Goal: Transaction & Acquisition: Purchase product/service

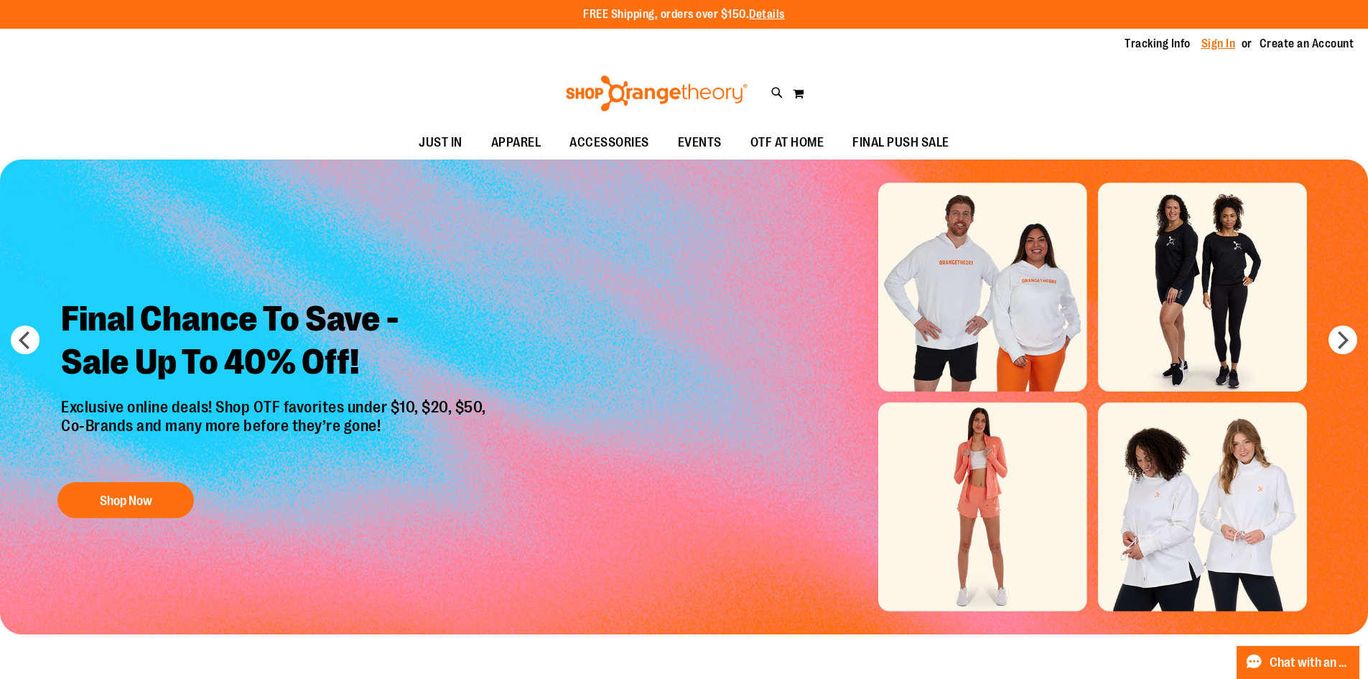
type input "**********"
click at [1220, 49] on link "Sign In" at bounding box center [1218, 44] width 34 height 16
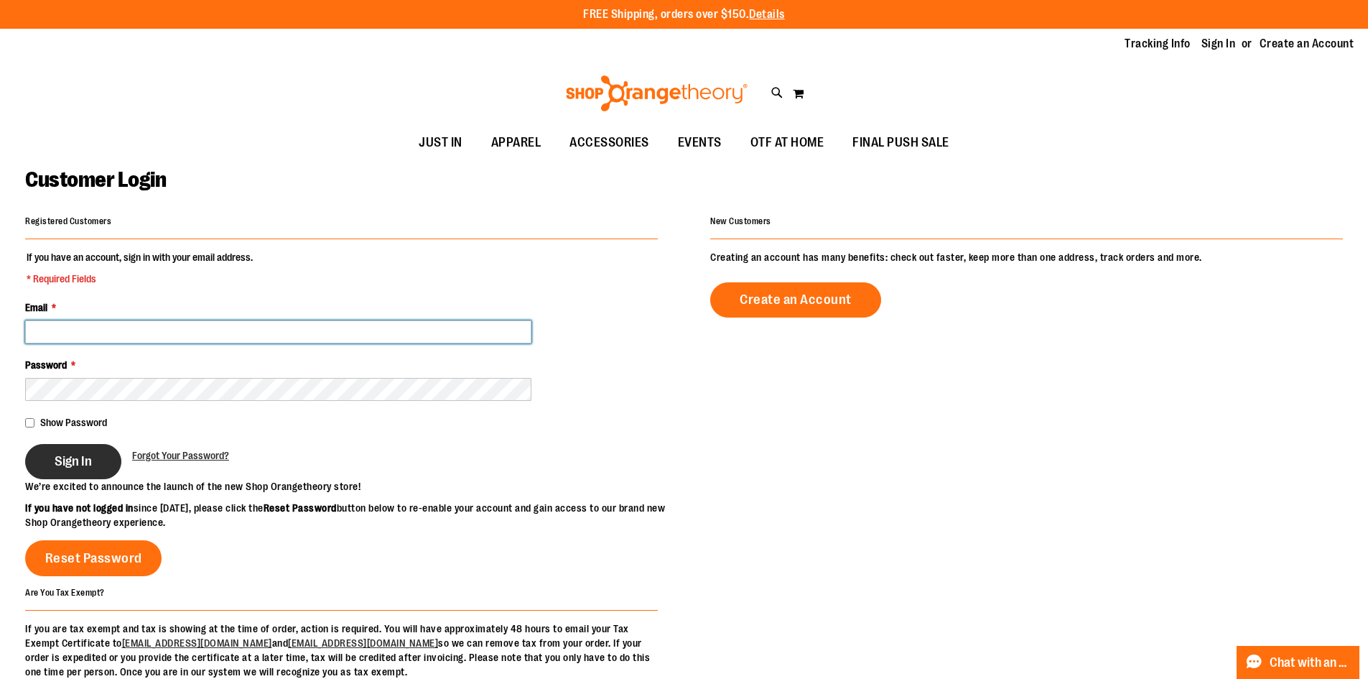
type input "**********"
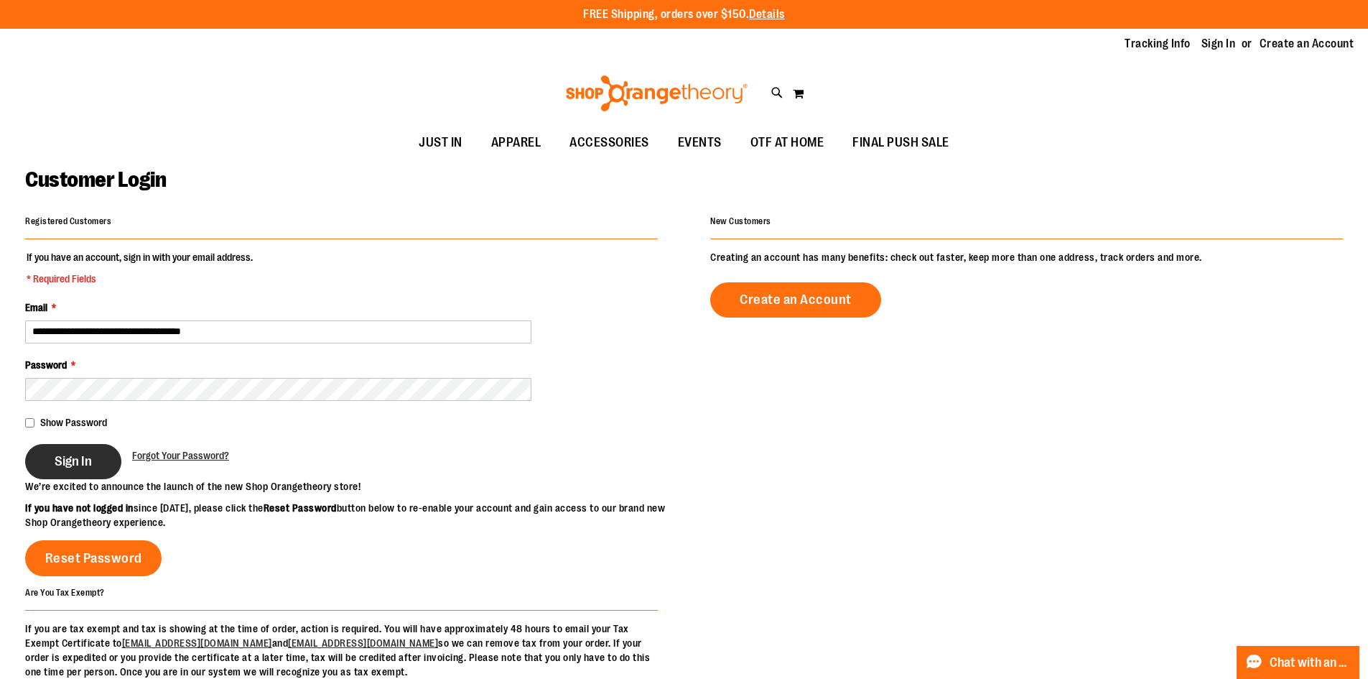
type input "**********"
click at [80, 453] on span "Sign In" at bounding box center [73, 461] width 37 height 16
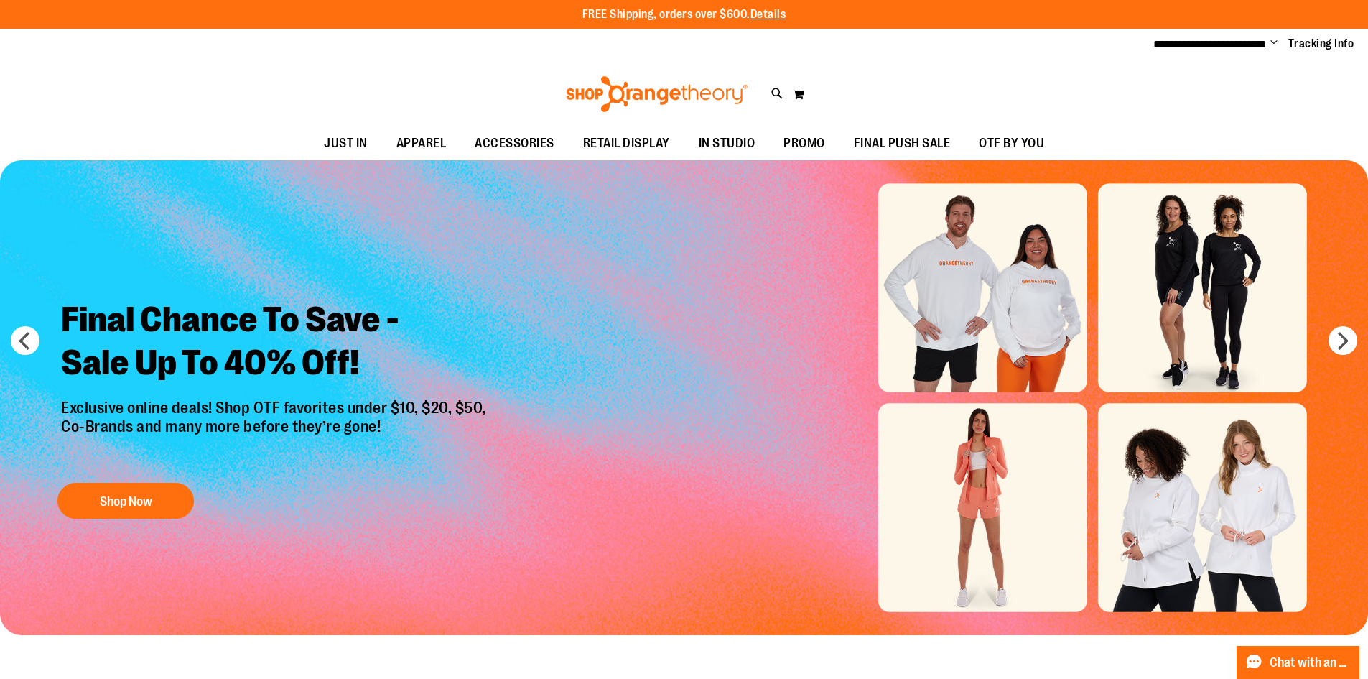
type input "**********"
click at [159, 480] on div "Final Chance To Save - Sale Up To 40% Off! Exclusive online deals! Shop OTF fav…" at bounding box center [275, 406] width 450 height 239
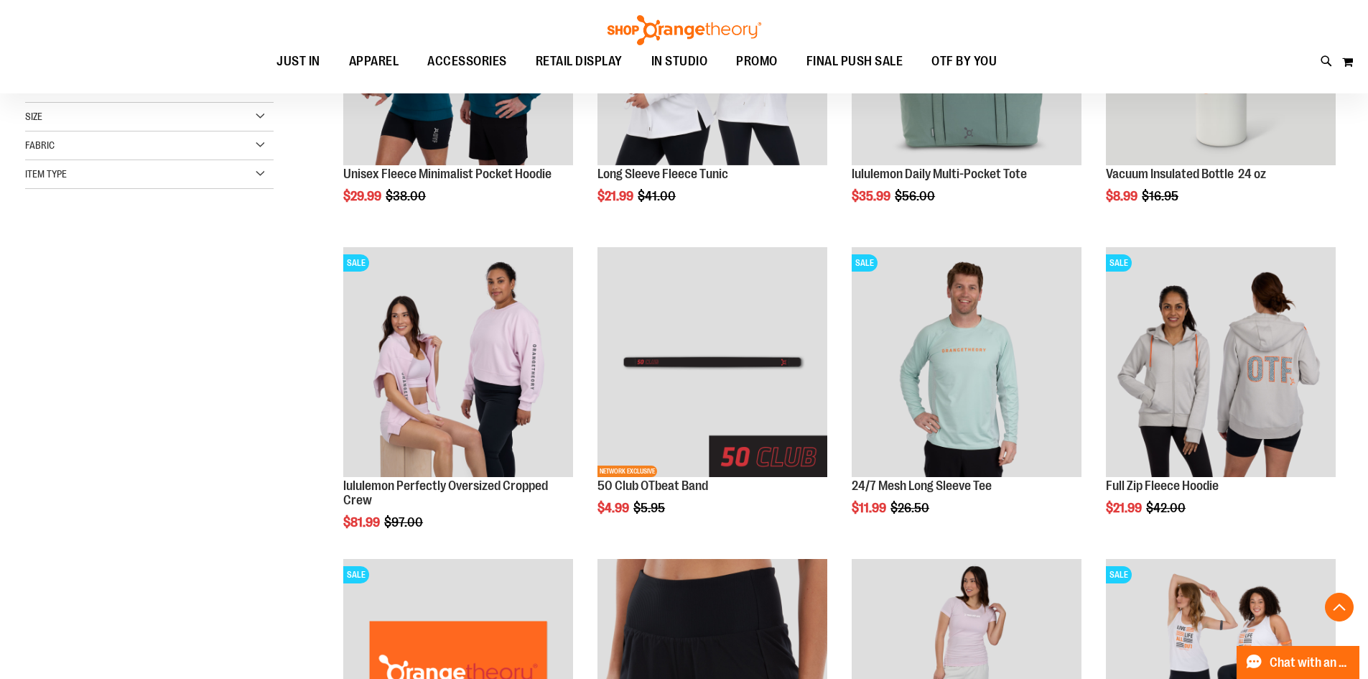
scroll to position [358, 0]
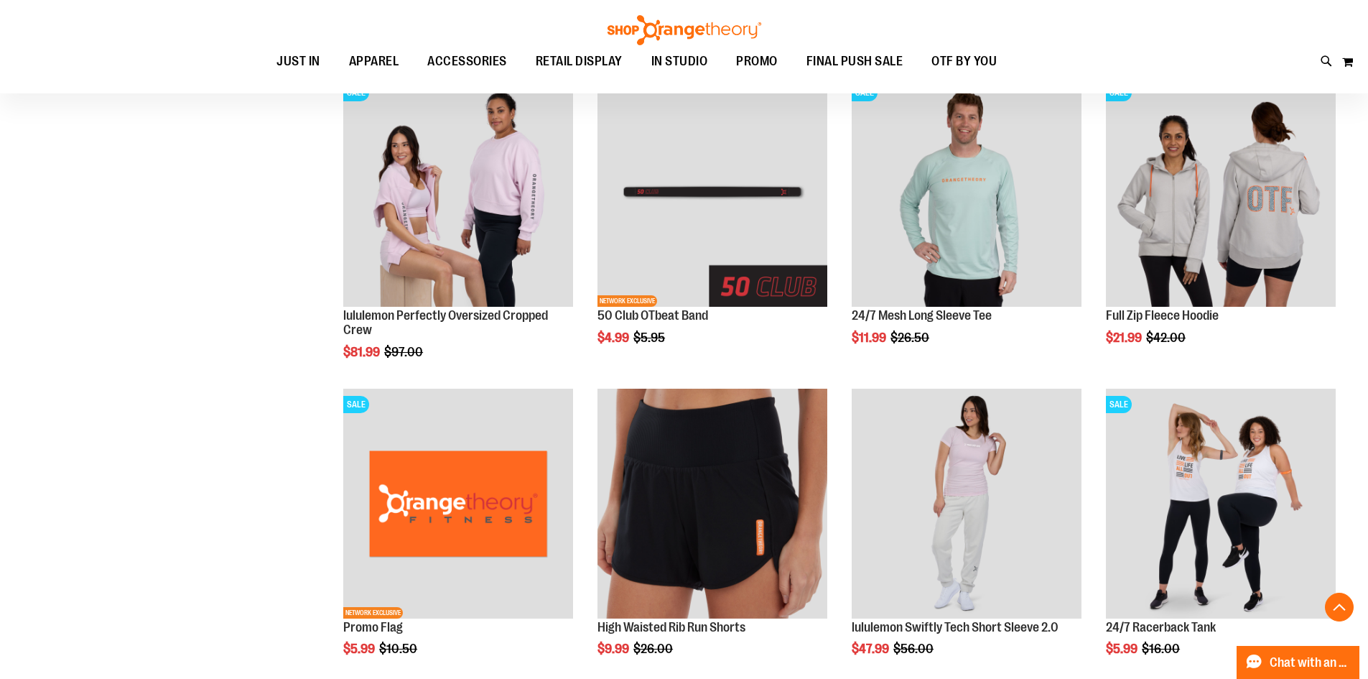
scroll to position [502, 0]
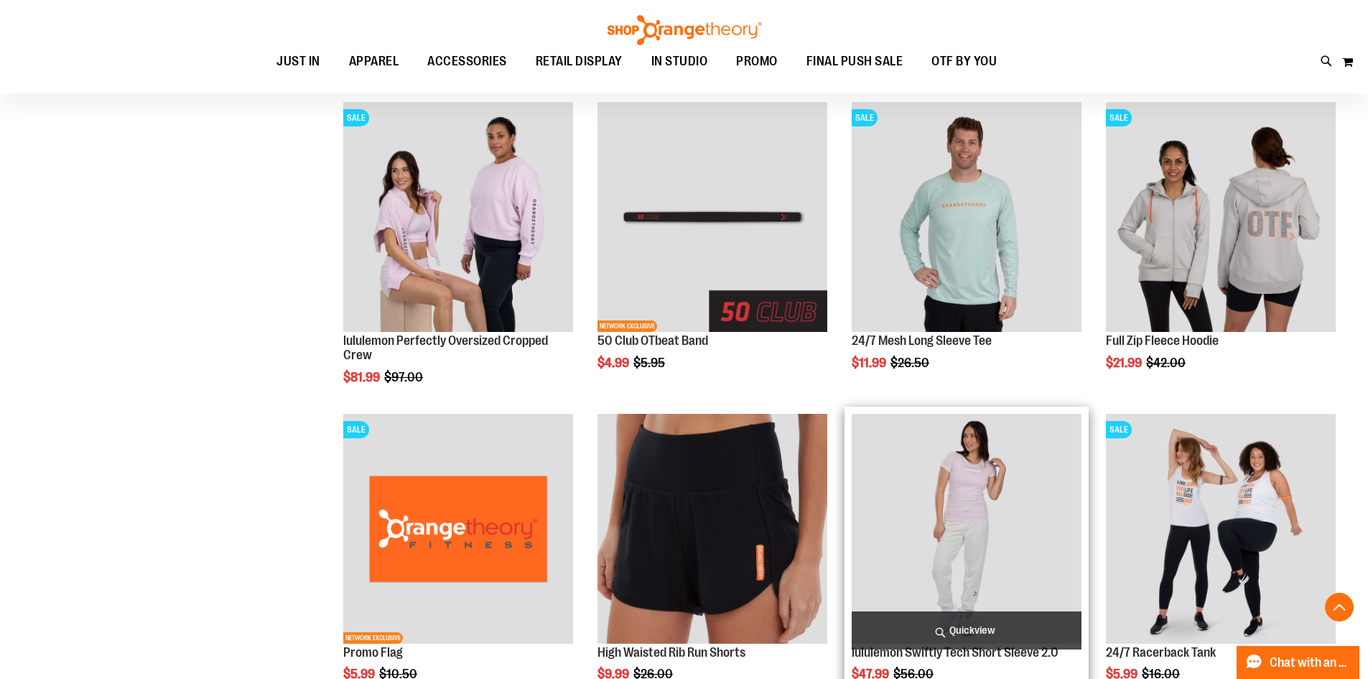
scroll to position [717, 0]
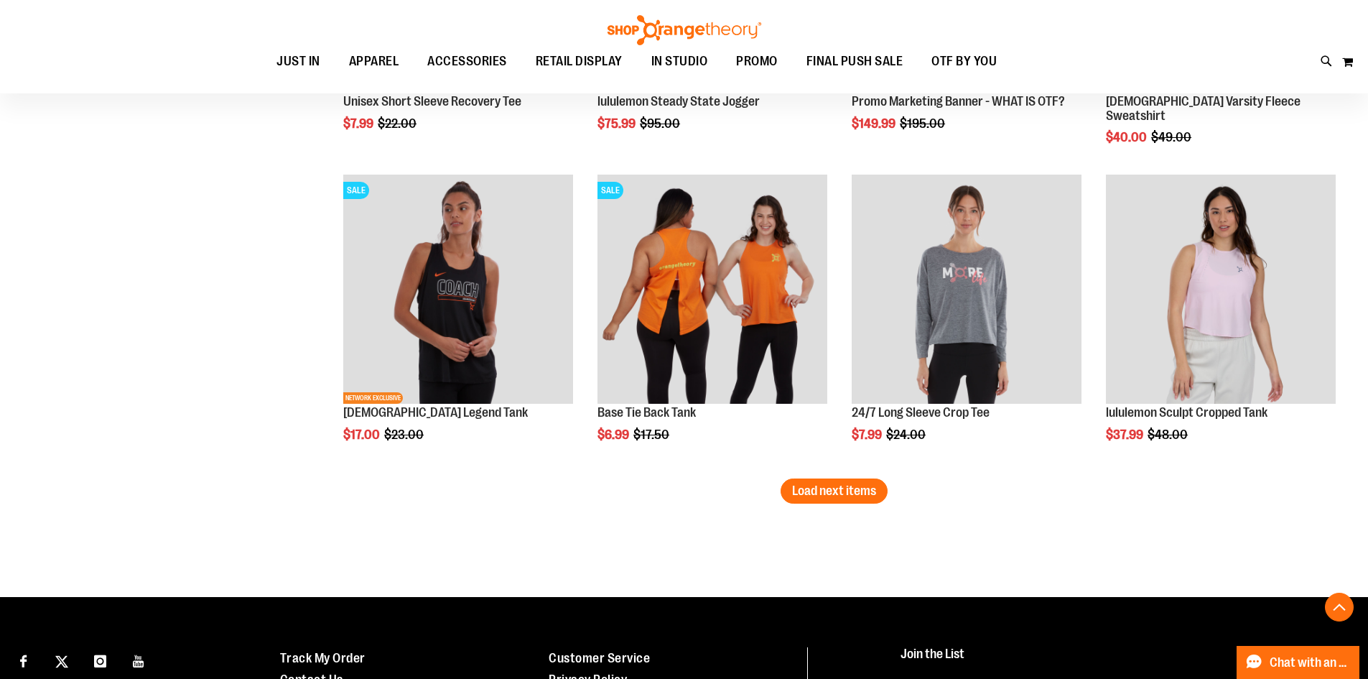
scroll to position [2584, 0]
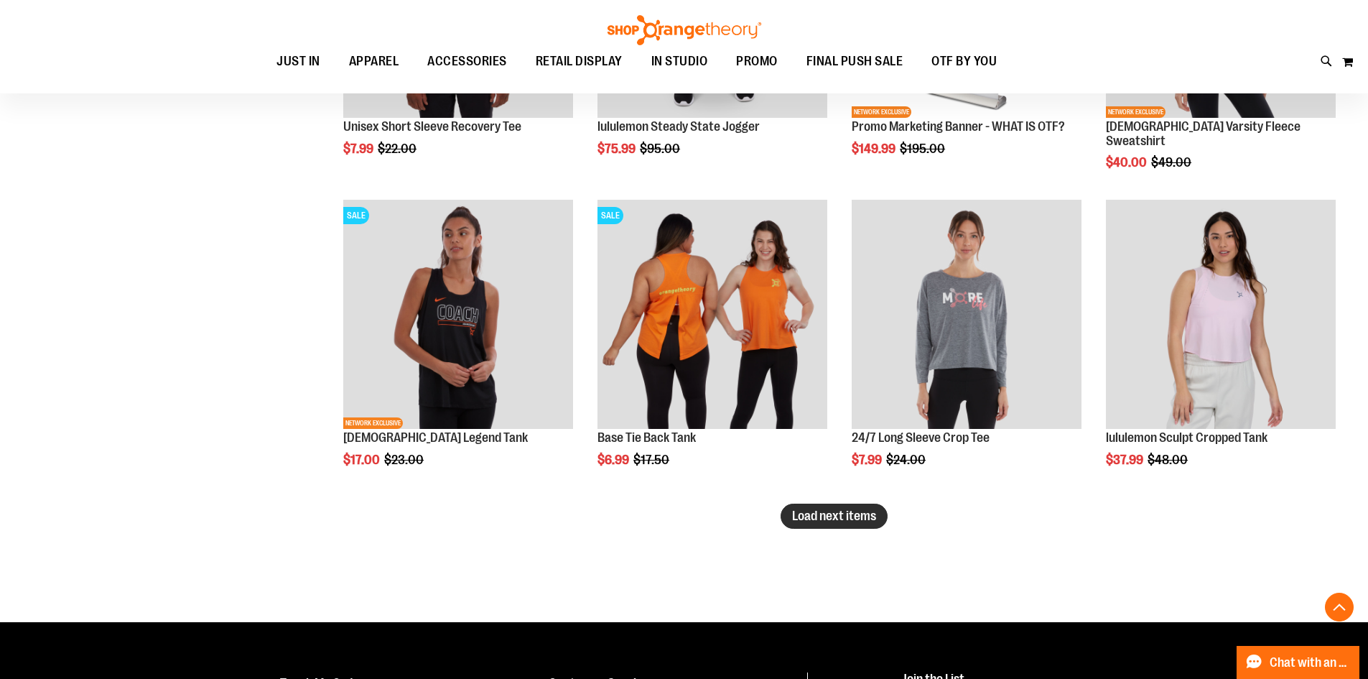
type input "**********"
click at [844, 514] on span "Load next items" at bounding box center [834, 515] width 84 height 14
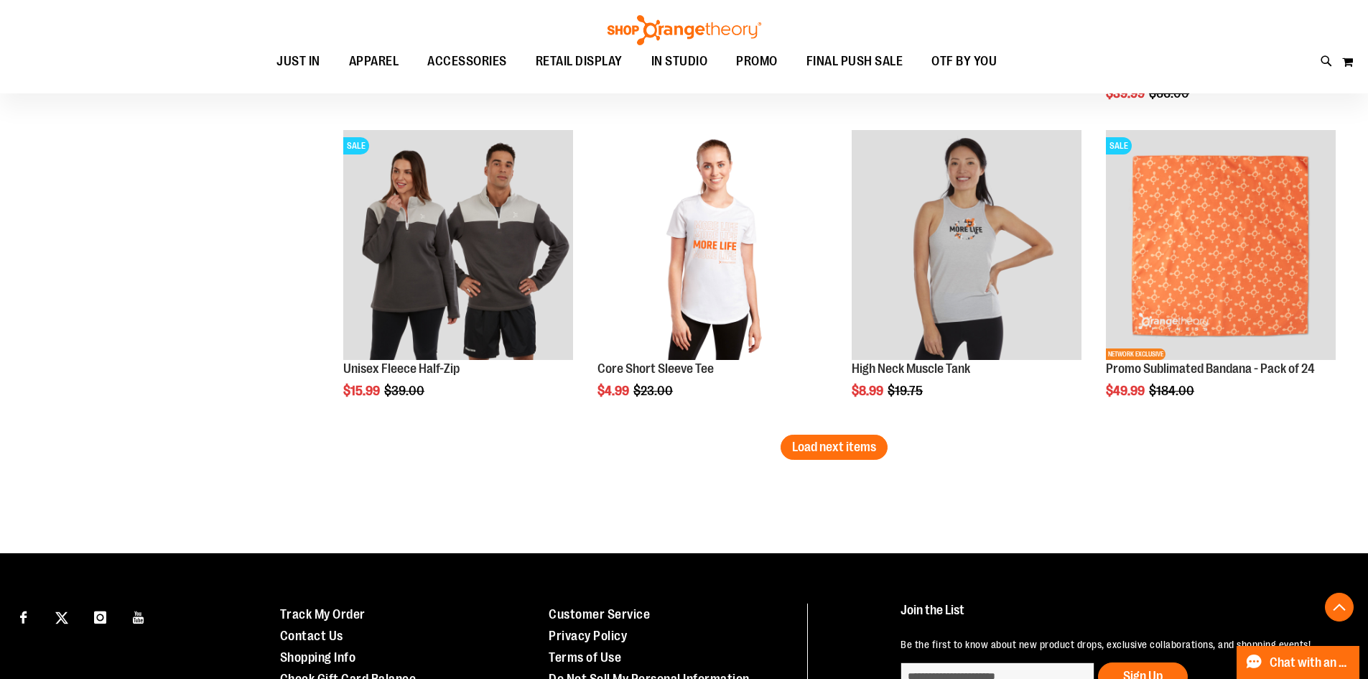
scroll to position [3590, 0]
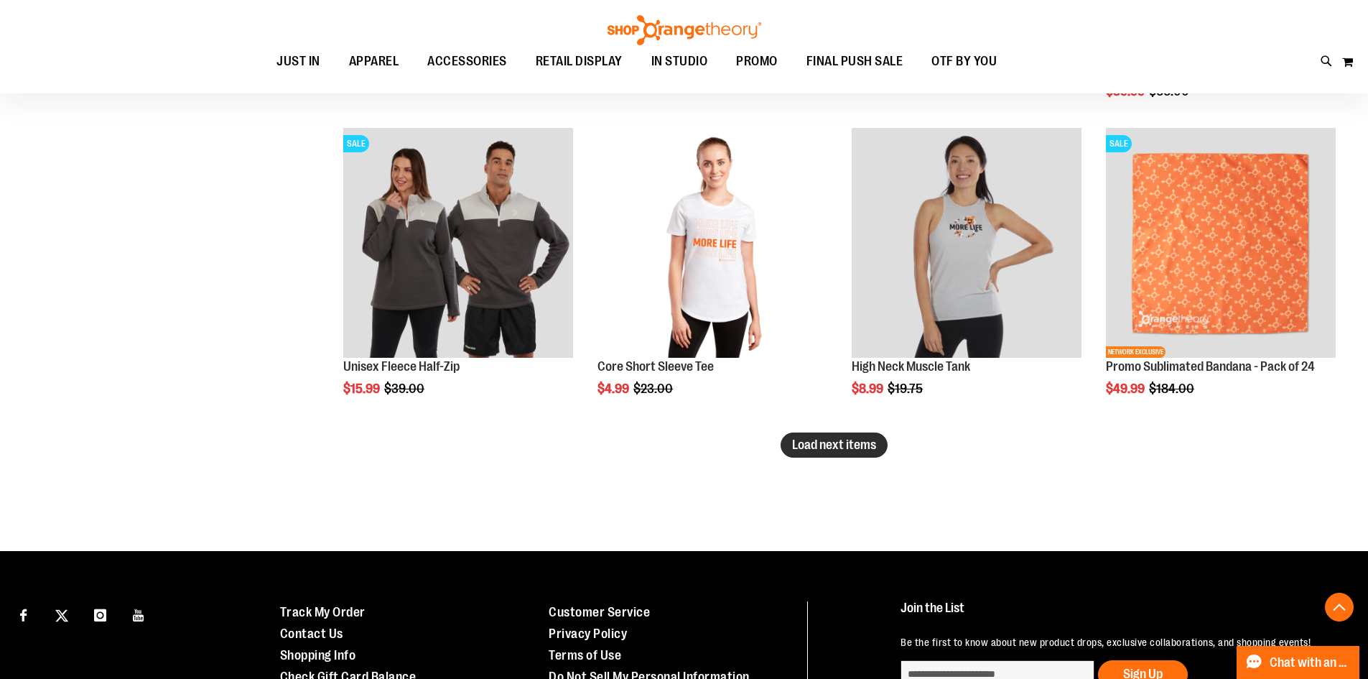
click at [835, 443] on span "Load next items" at bounding box center [834, 444] width 84 height 14
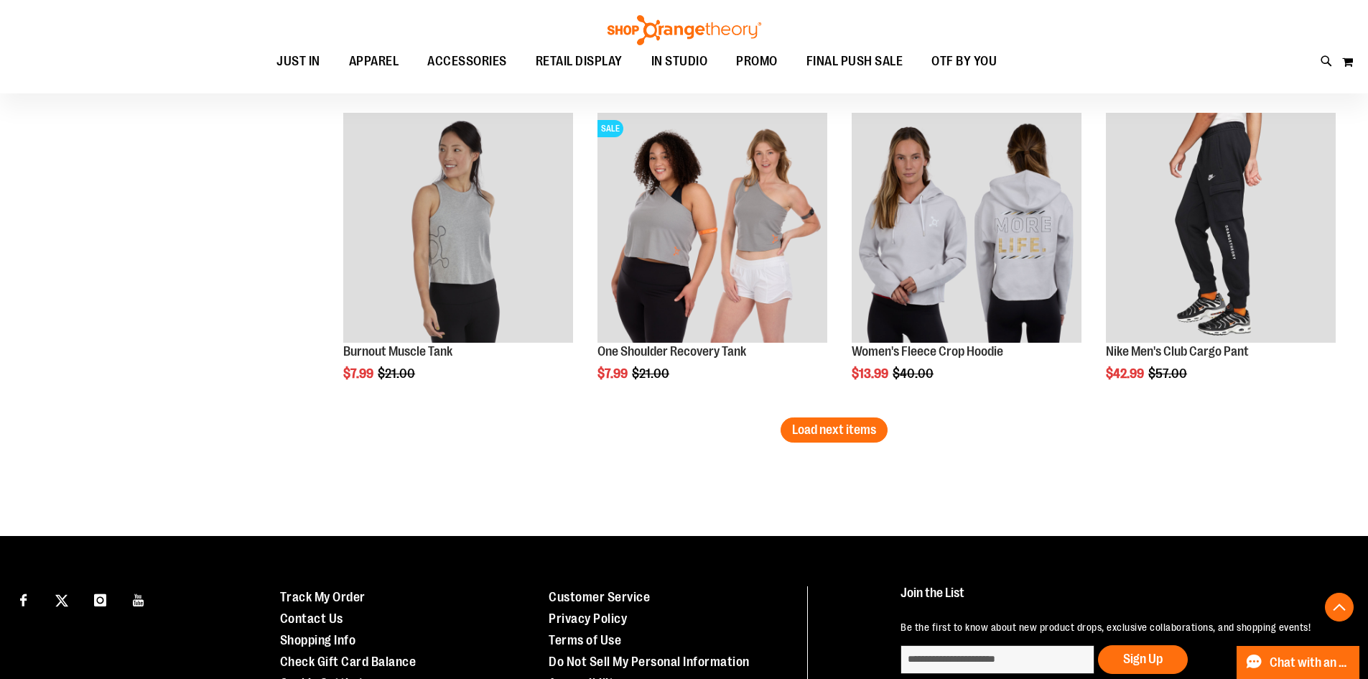
scroll to position [4595, 0]
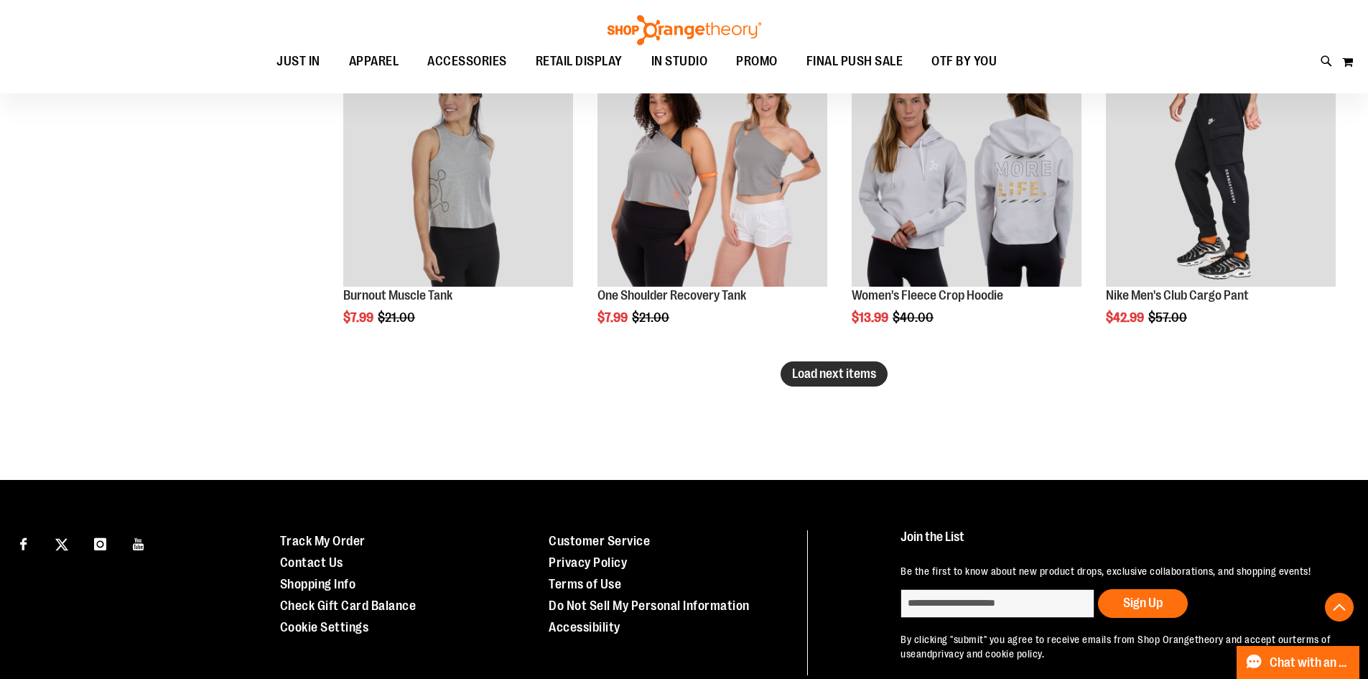
click at [845, 364] on button "Load next items" at bounding box center [834, 373] width 107 height 25
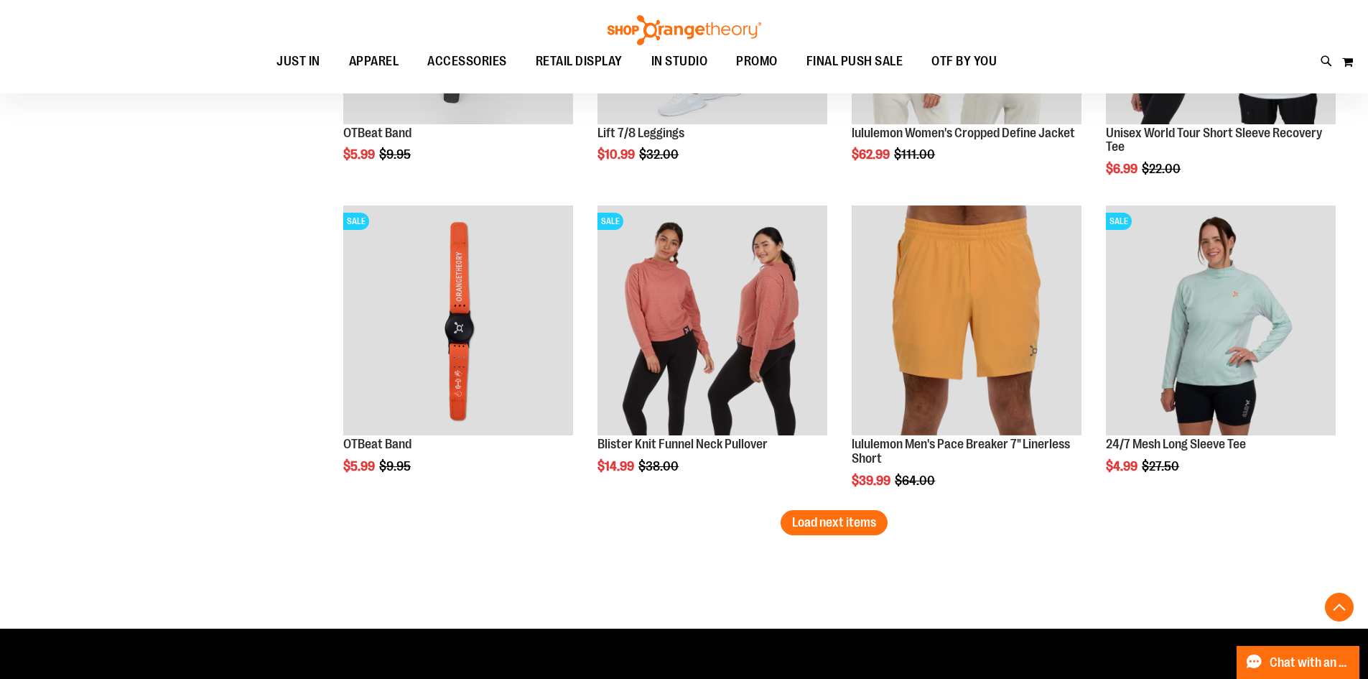
scroll to position [5385, 0]
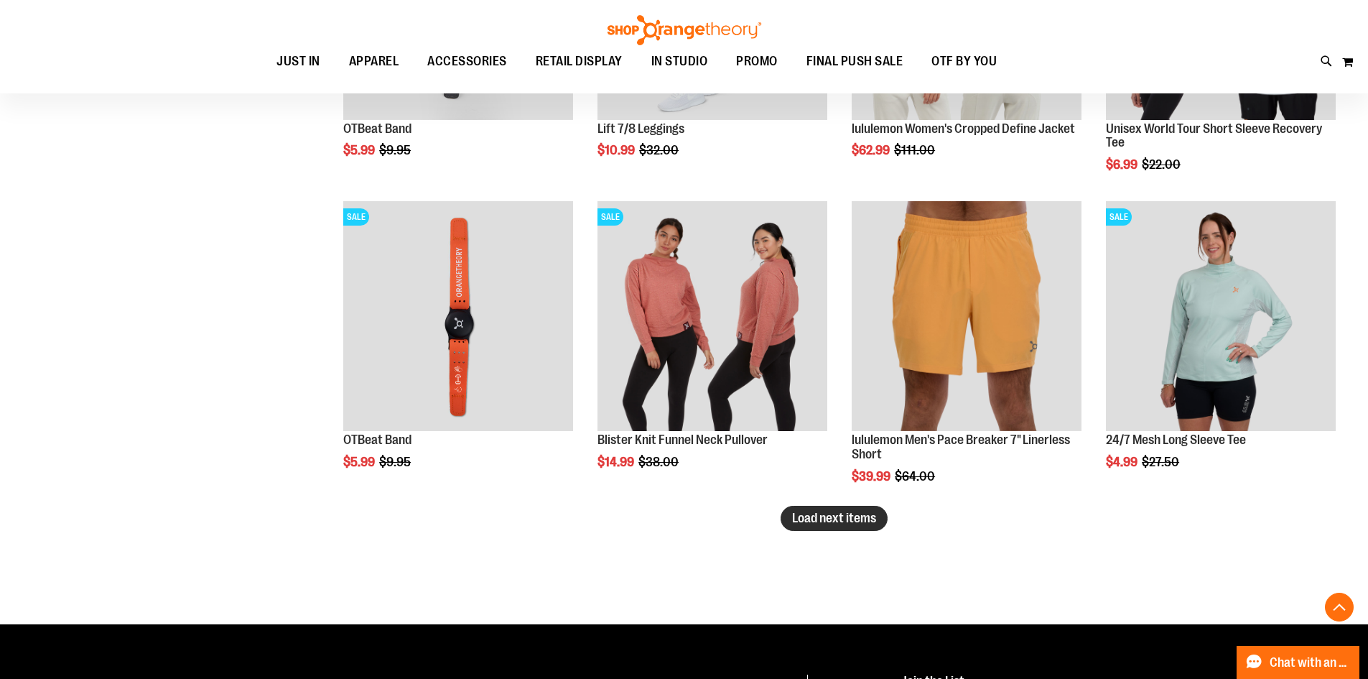
click at [846, 518] on span "Load next items" at bounding box center [834, 518] width 84 height 14
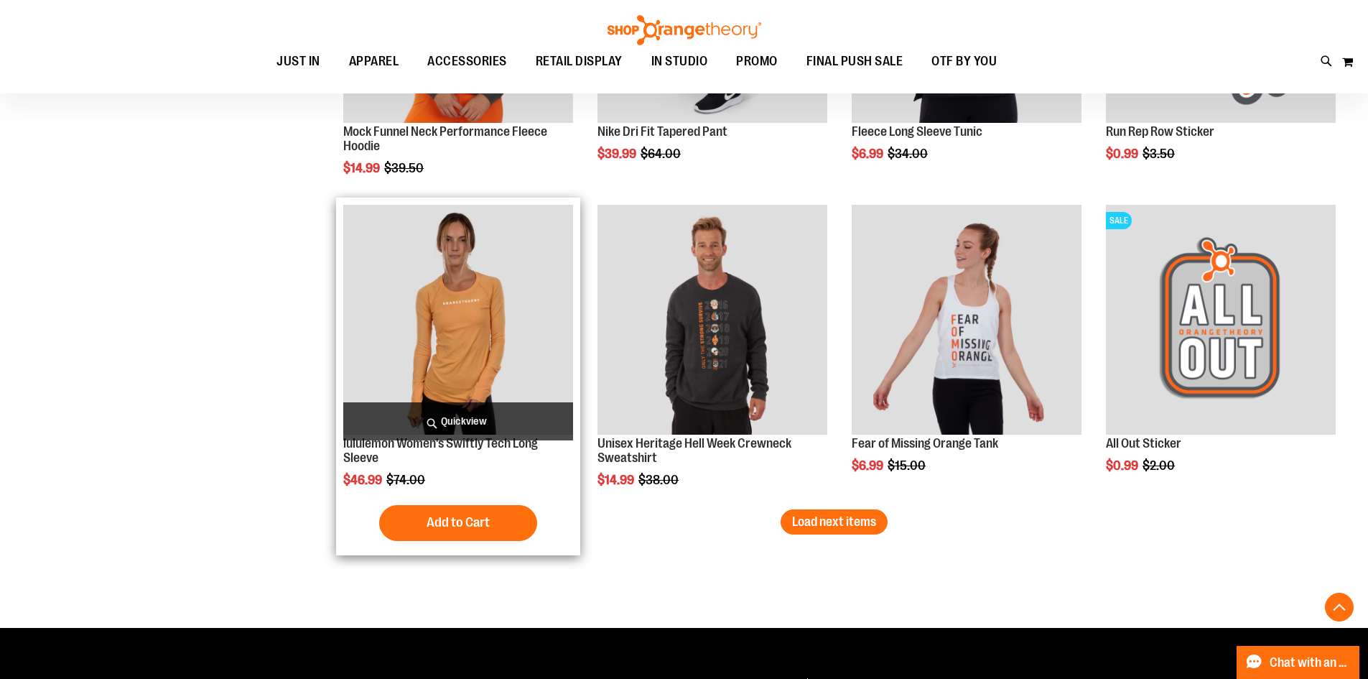
scroll to position [6318, 0]
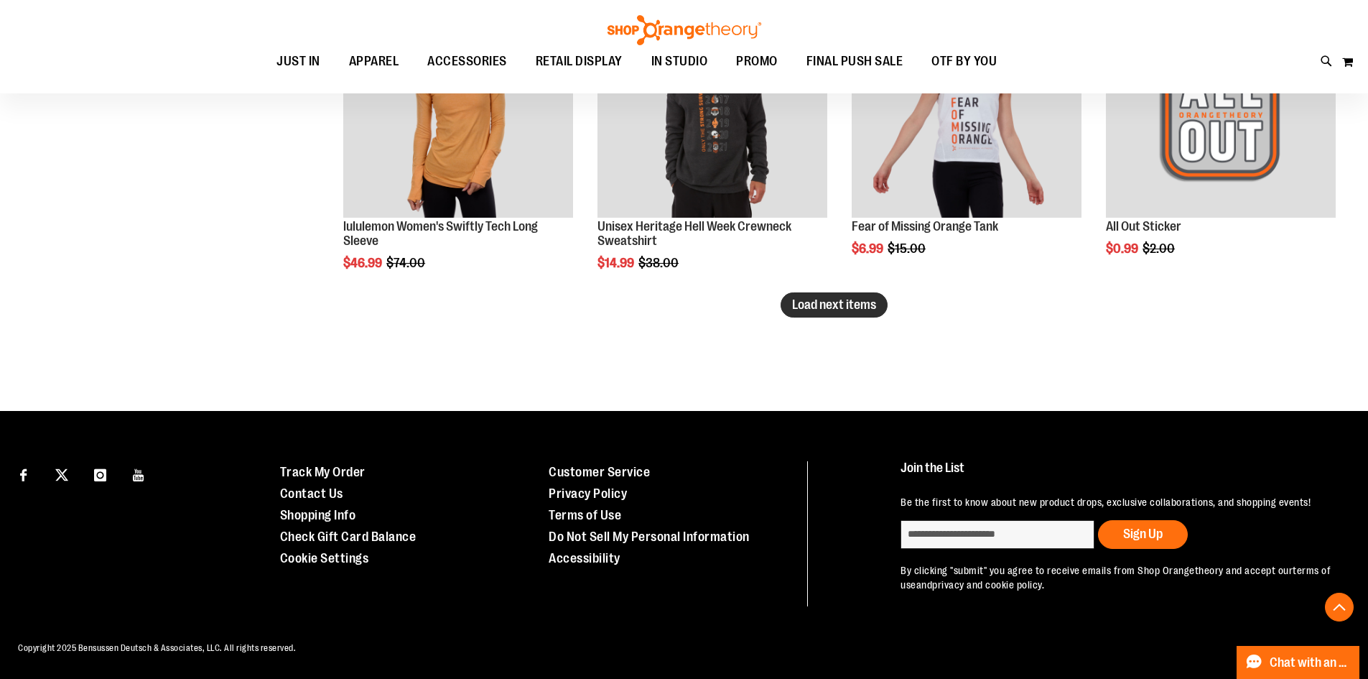
click at [839, 297] on span "Load next items" at bounding box center [834, 304] width 84 height 14
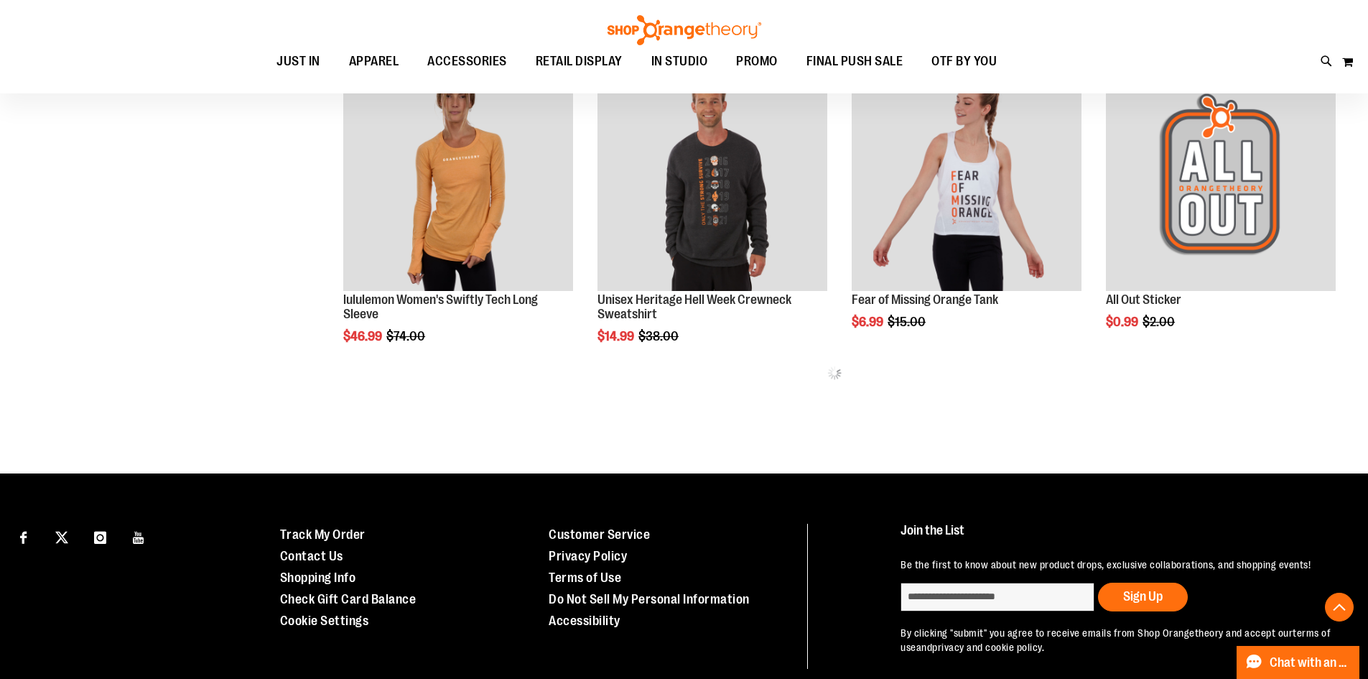
scroll to position [6390, 0]
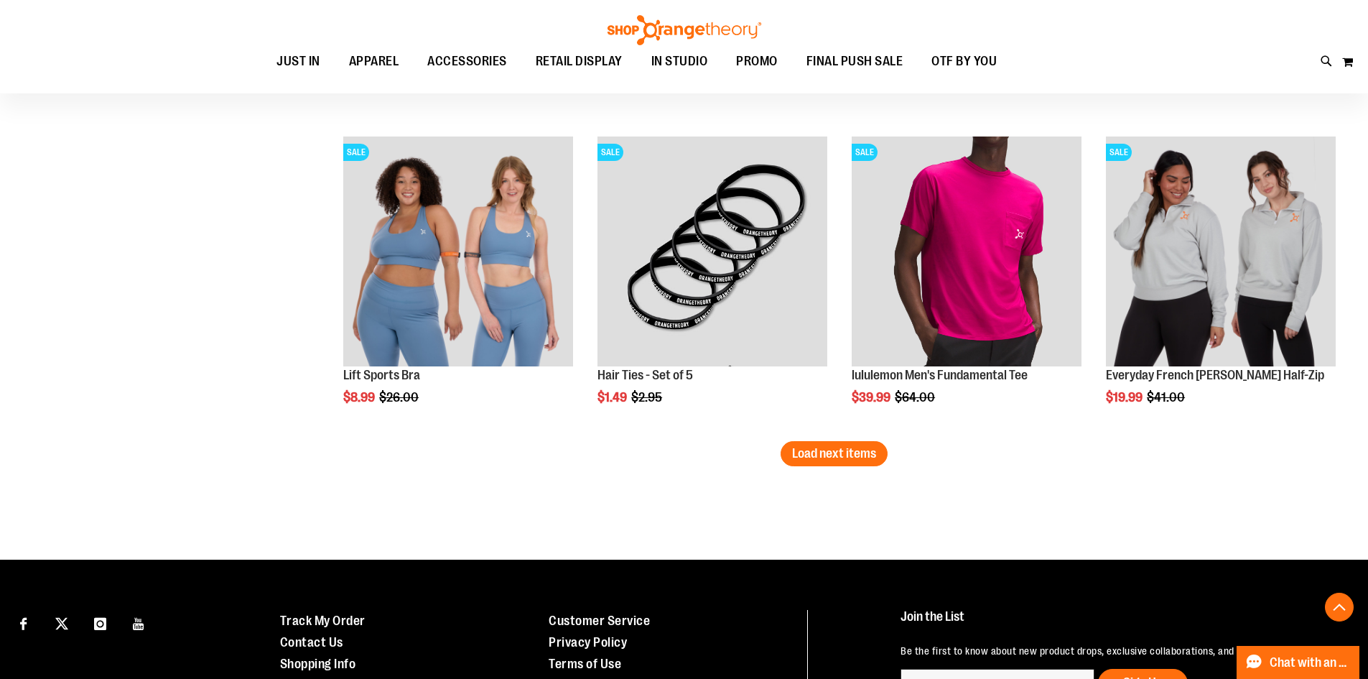
scroll to position [7324, 0]
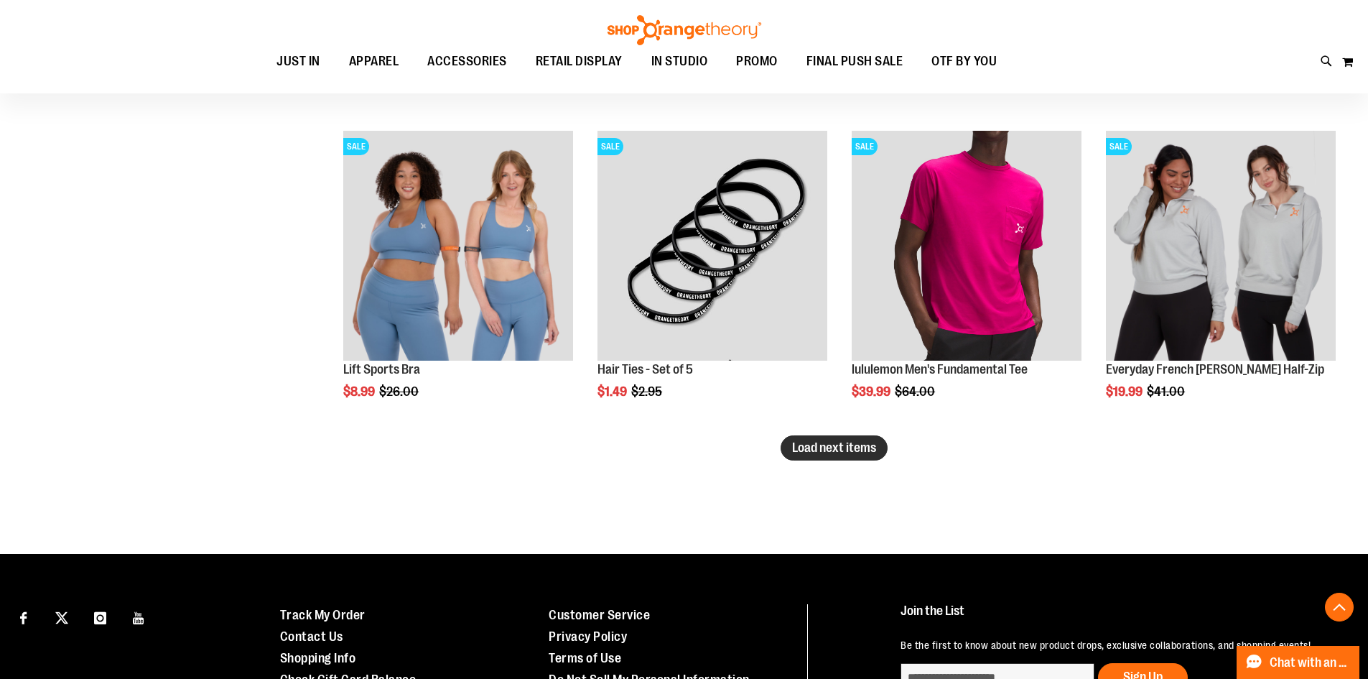
click at [835, 452] on span "Load next items" at bounding box center [834, 447] width 84 height 14
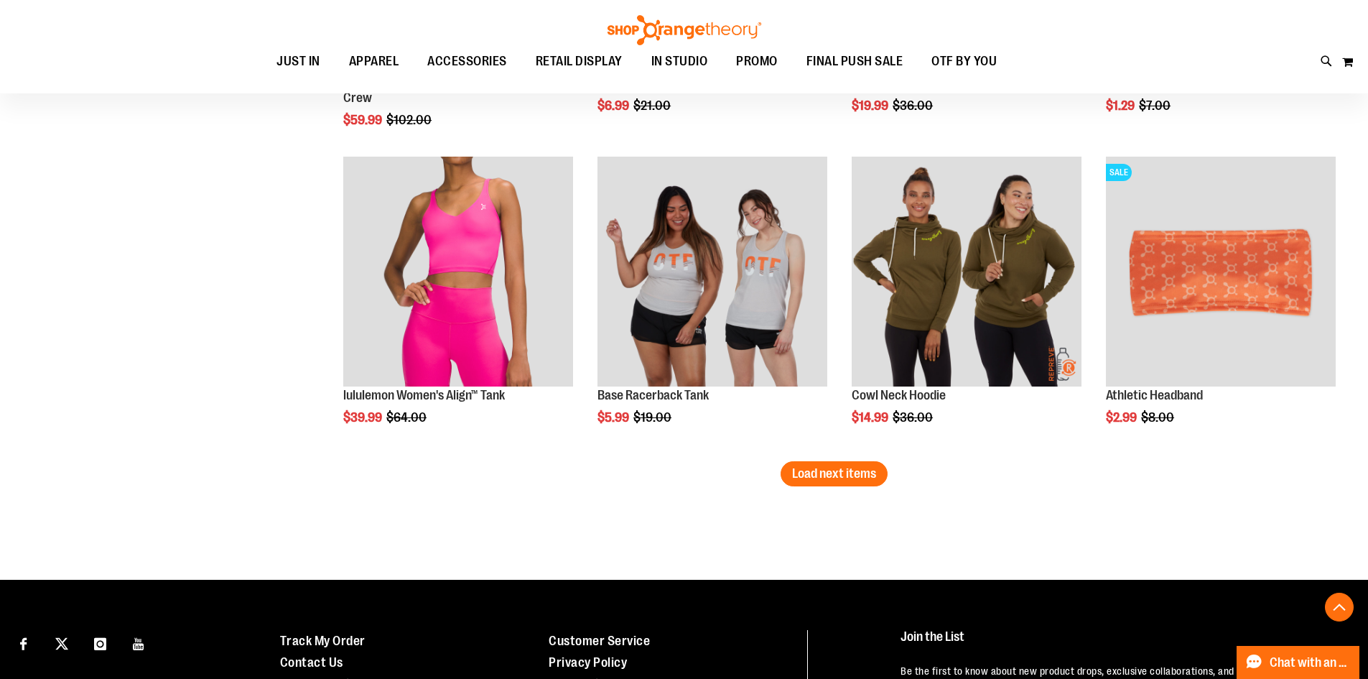
scroll to position [8257, 0]
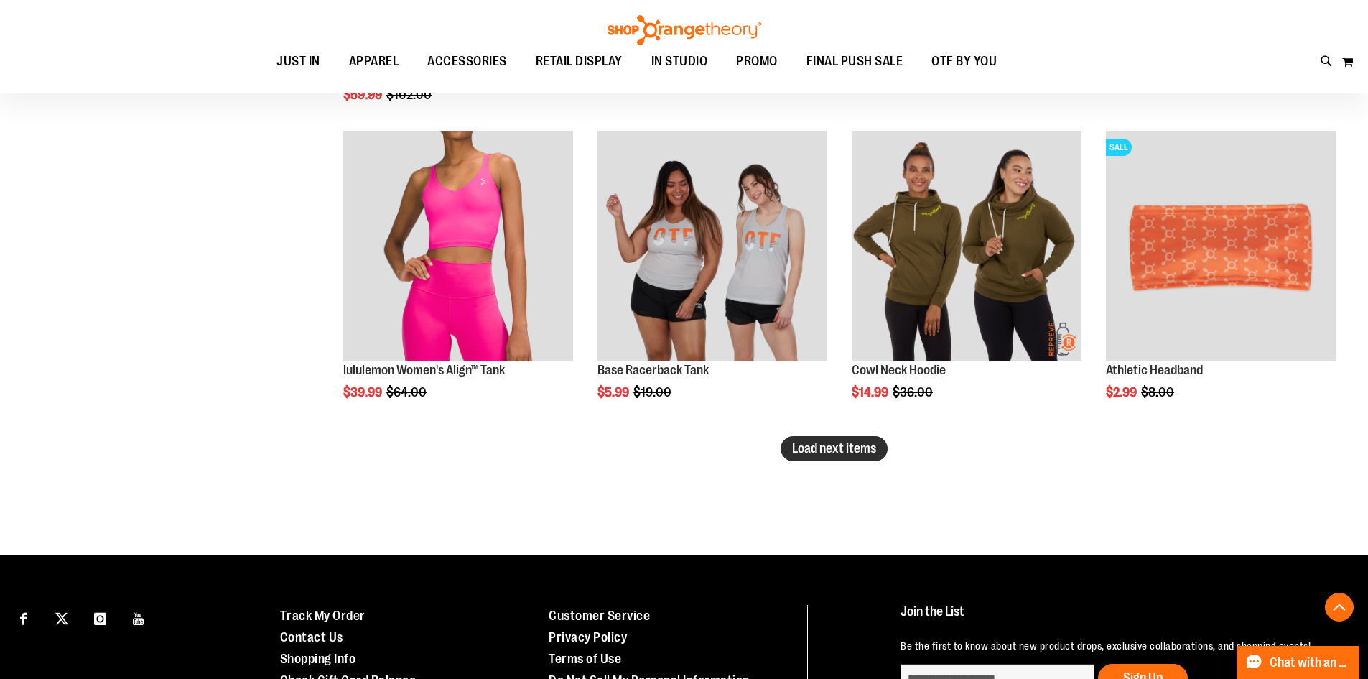
click at [840, 441] on span "Load next items" at bounding box center [834, 448] width 84 height 14
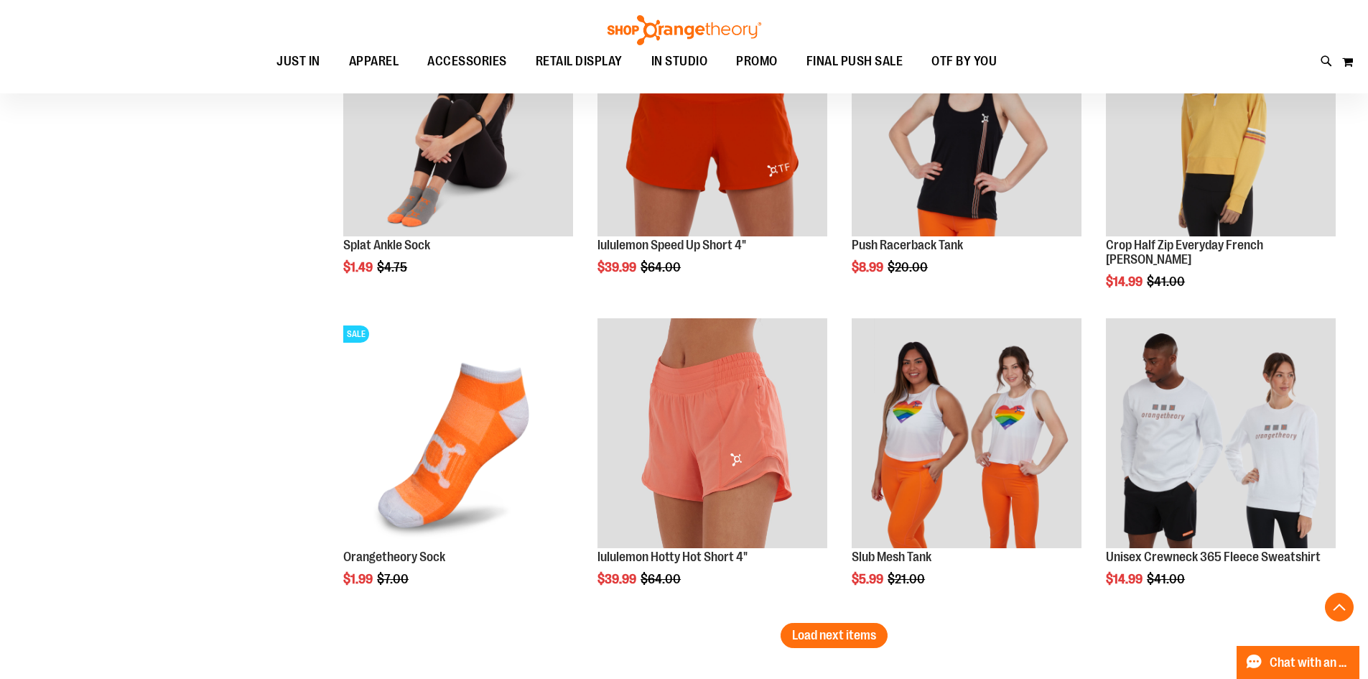
scroll to position [9047, 0]
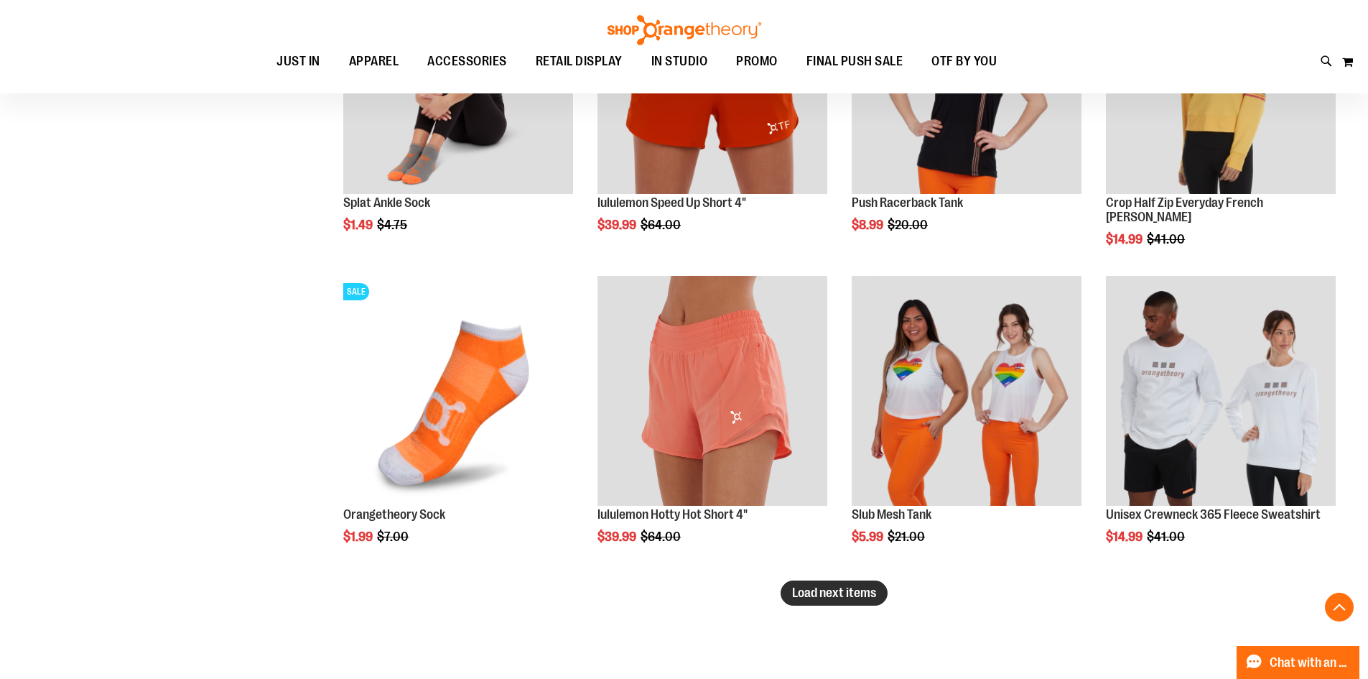
click at [839, 594] on span "Load next items" at bounding box center [834, 592] width 84 height 14
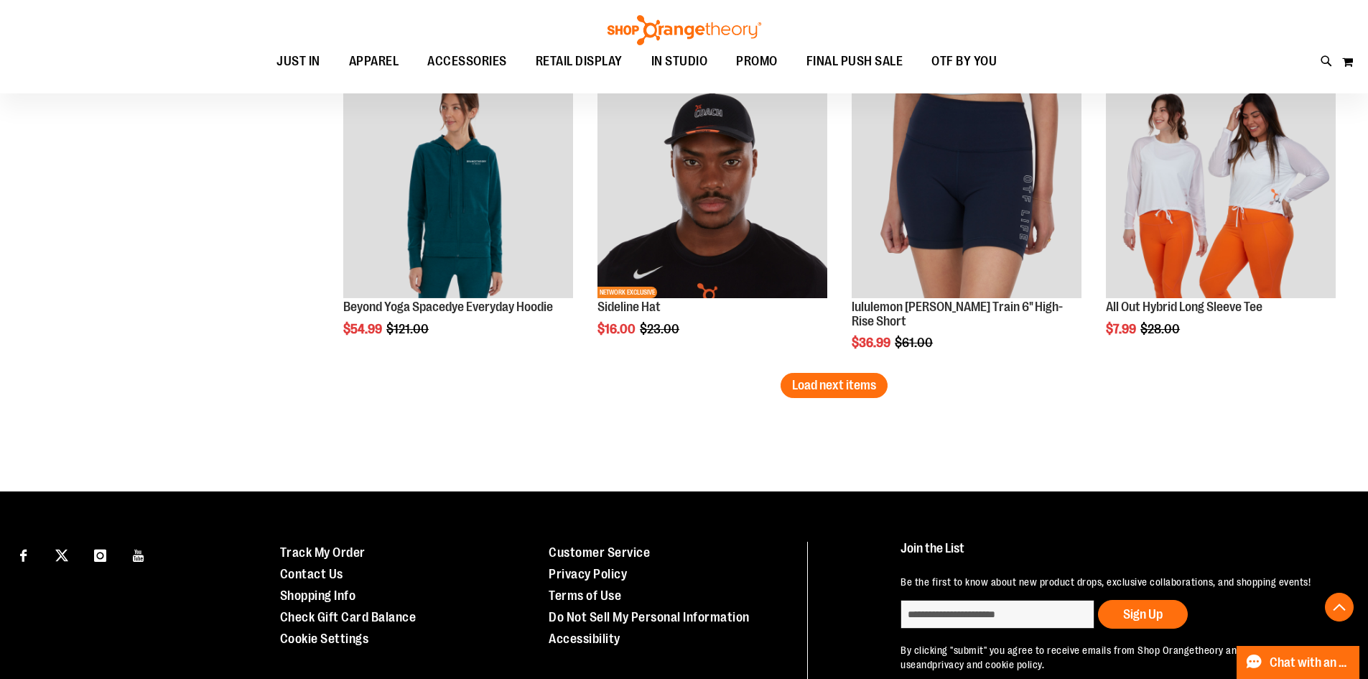
scroll to position [10196, 0]
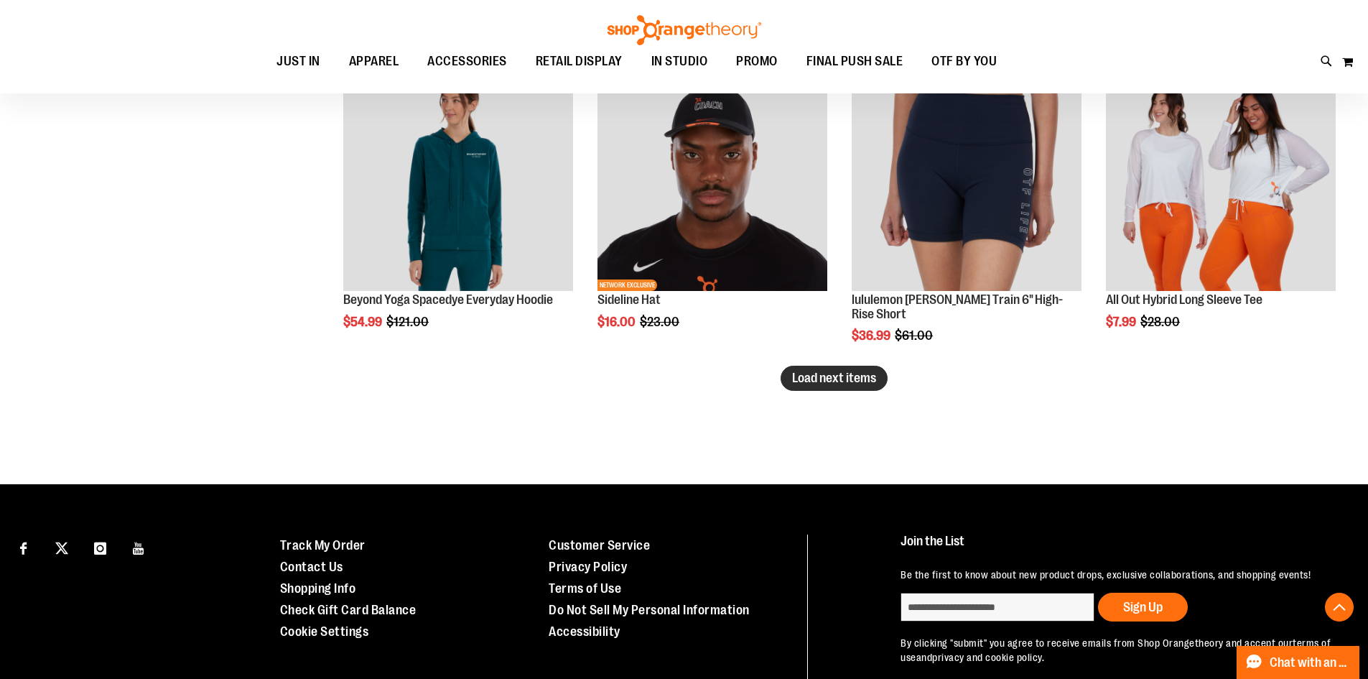
click at [829, 367] on button "Load next items" at bounding box center [834, 378] width 107 height 25
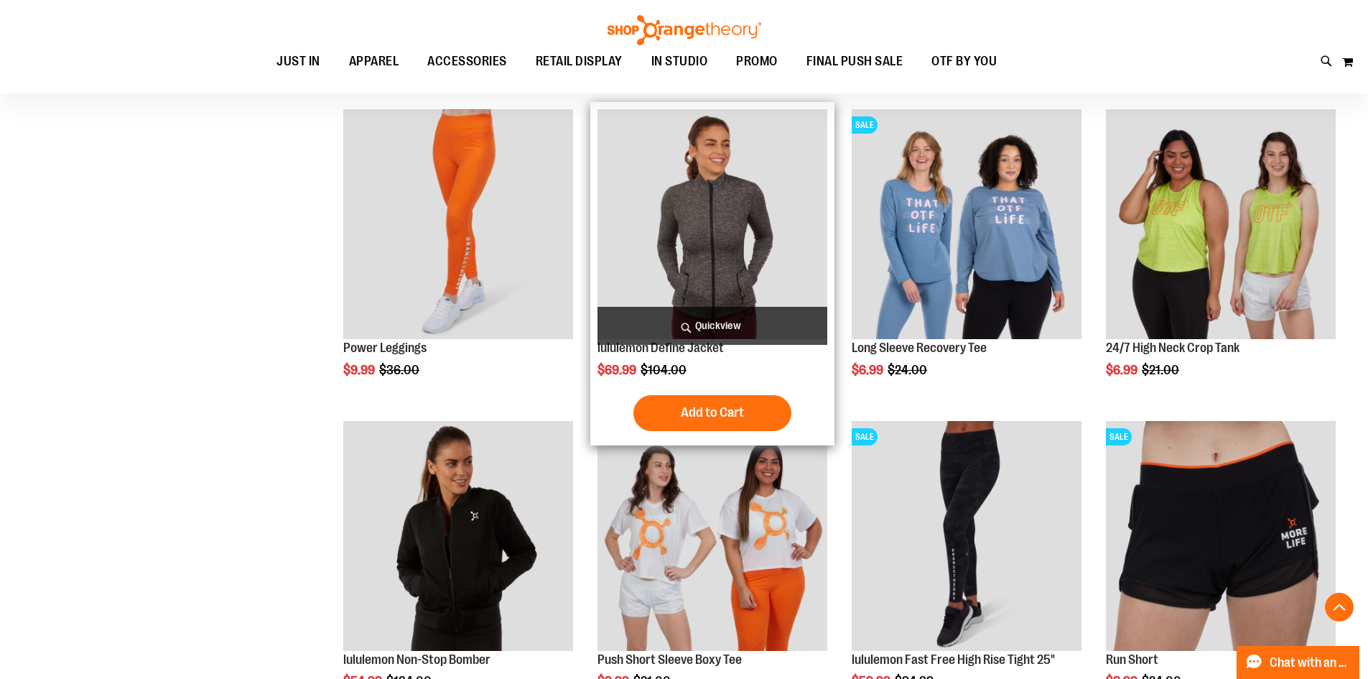
scroll to position [11058, 0]
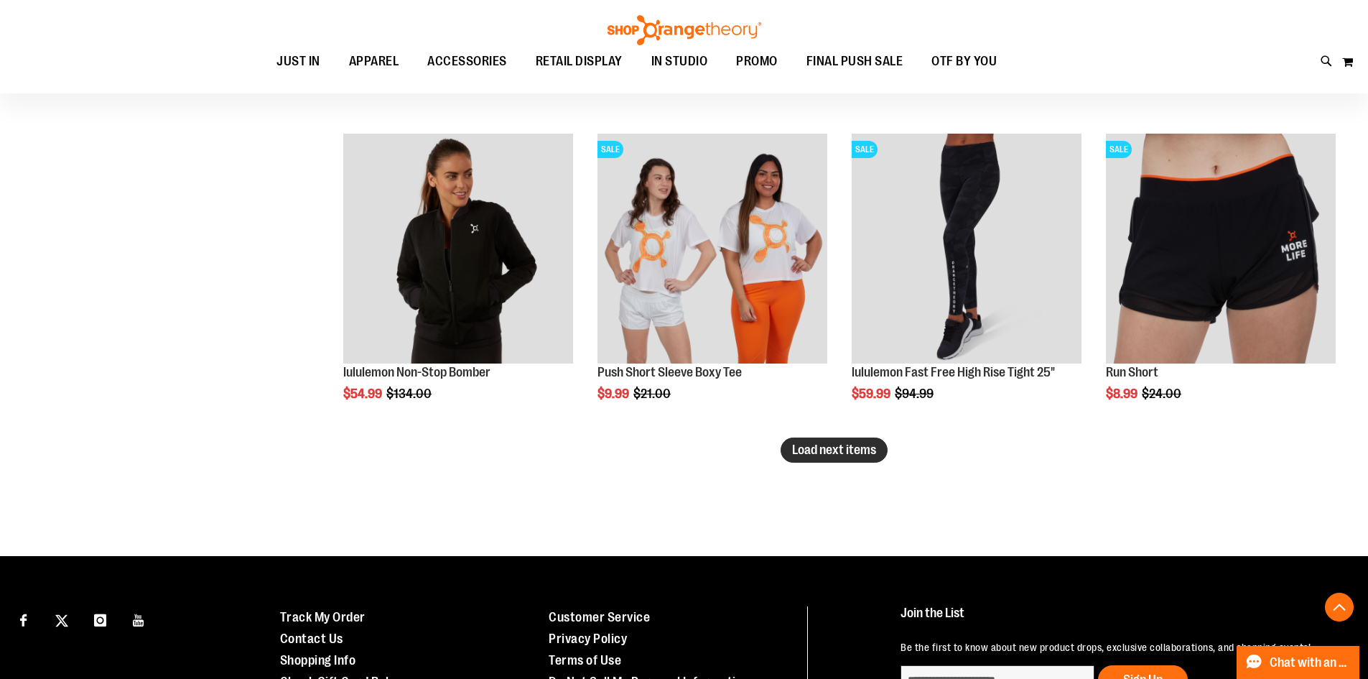
click at [847, 449] on span "Load next items" at bounding box center [834, 449] width 84 height 14
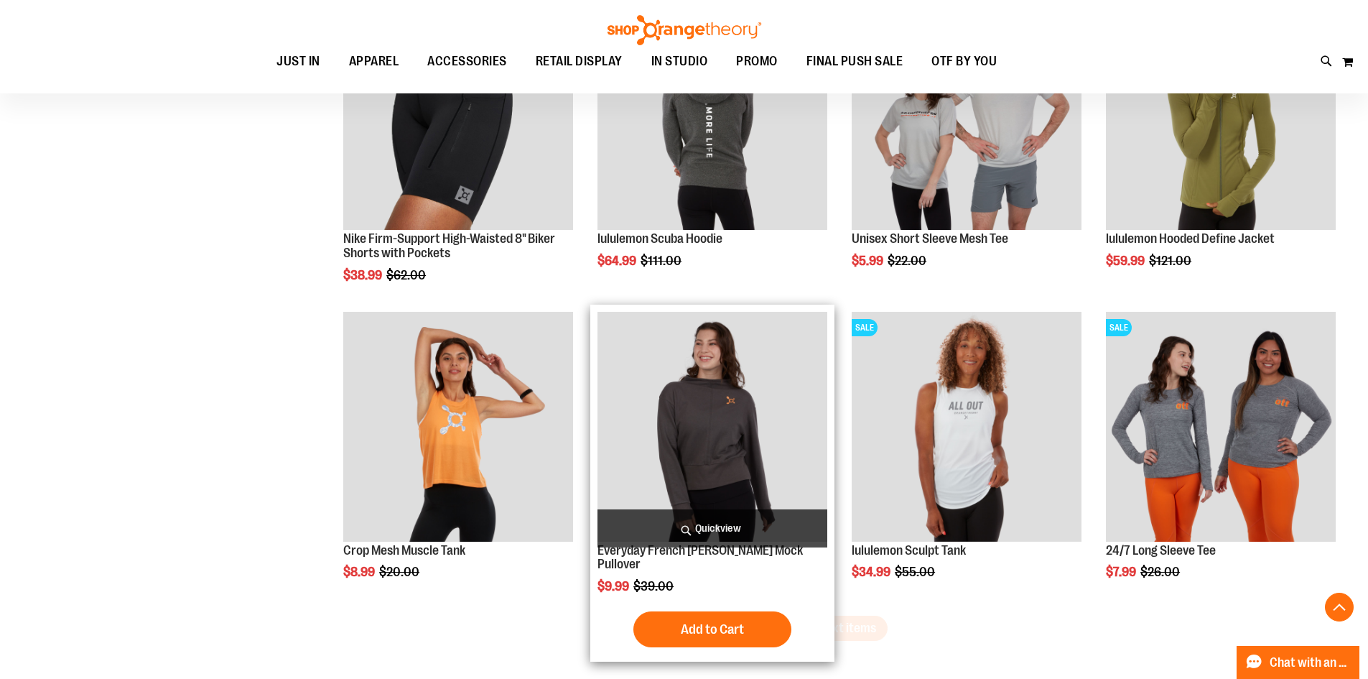
scroll to position [11991, 0]
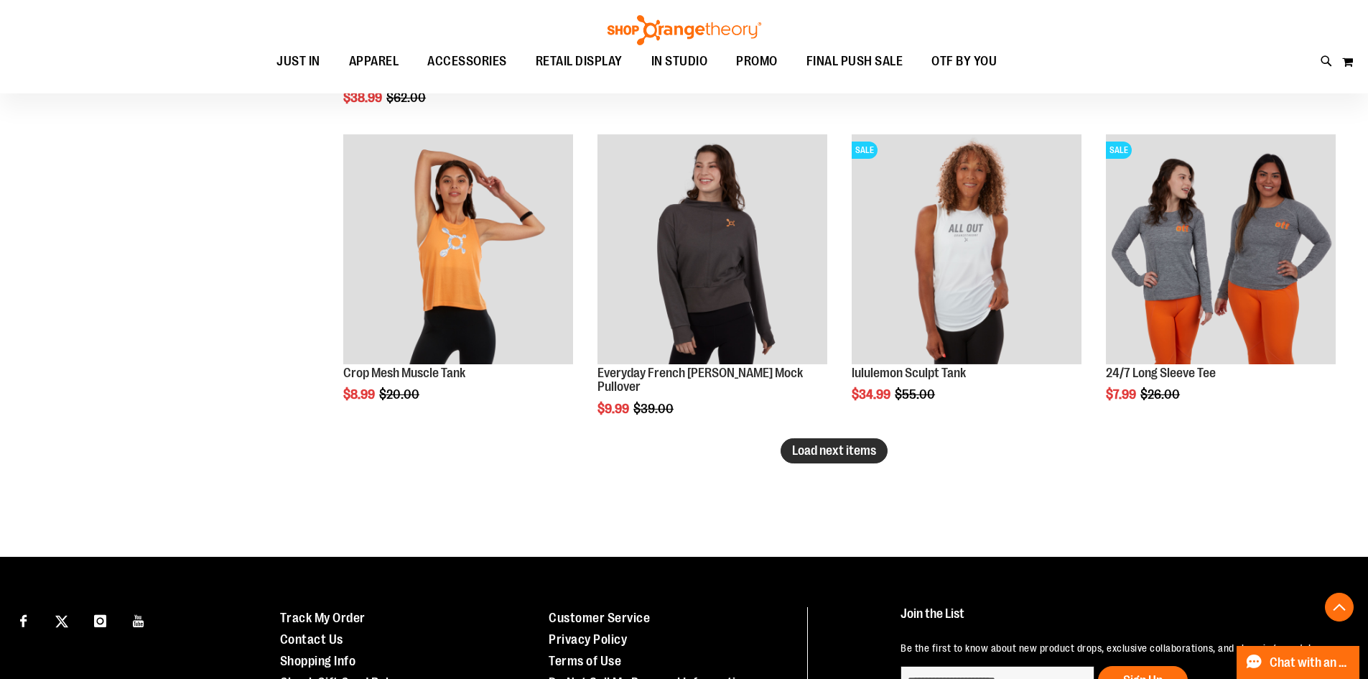
click at [839, 460] on button "Load next items" at bounding box center [834, 450] width 107 height 25
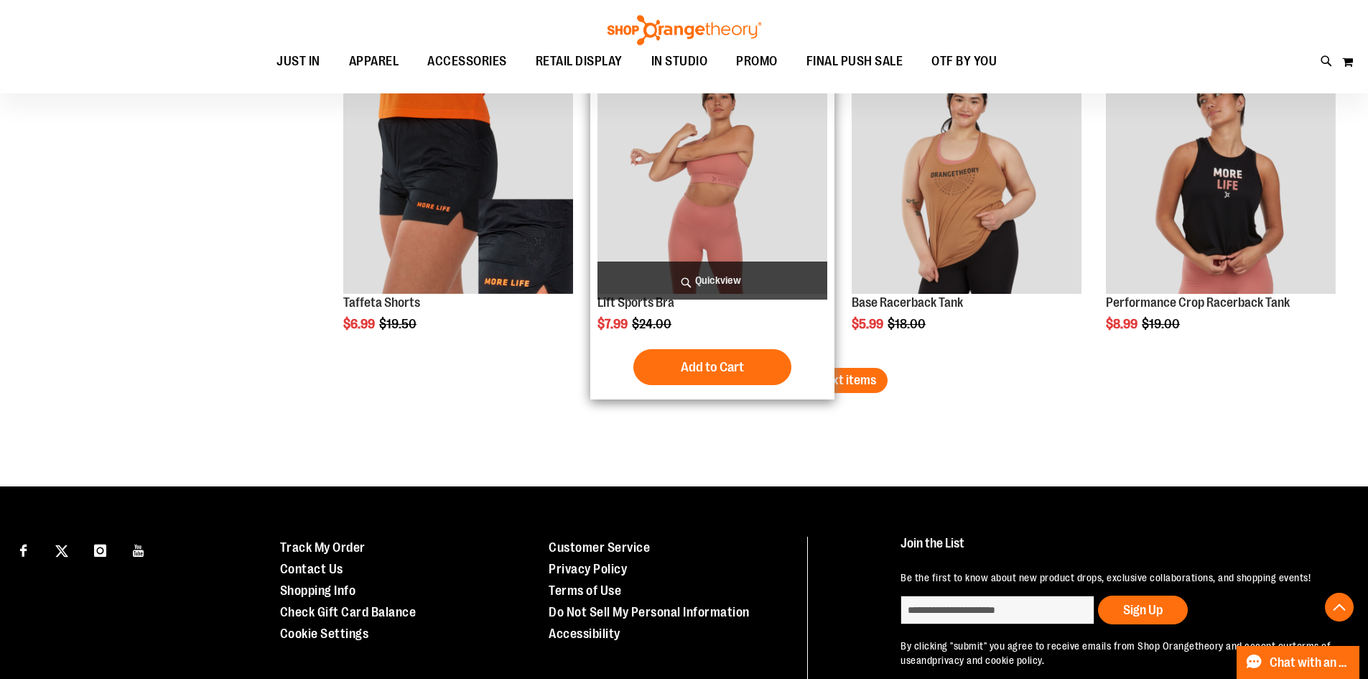
scroll to position [12997, 0]
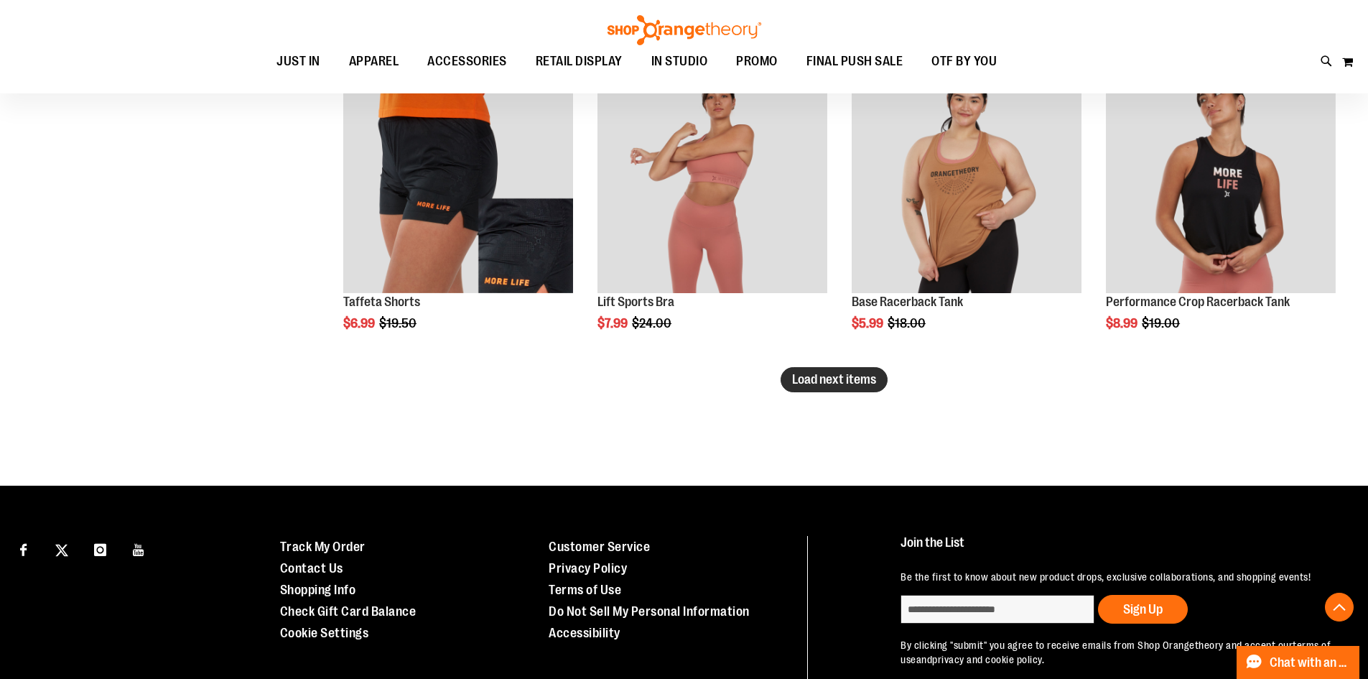
click at [839, 376] on span "Load next items" at bounding box center [834, 379] width 84 height 14
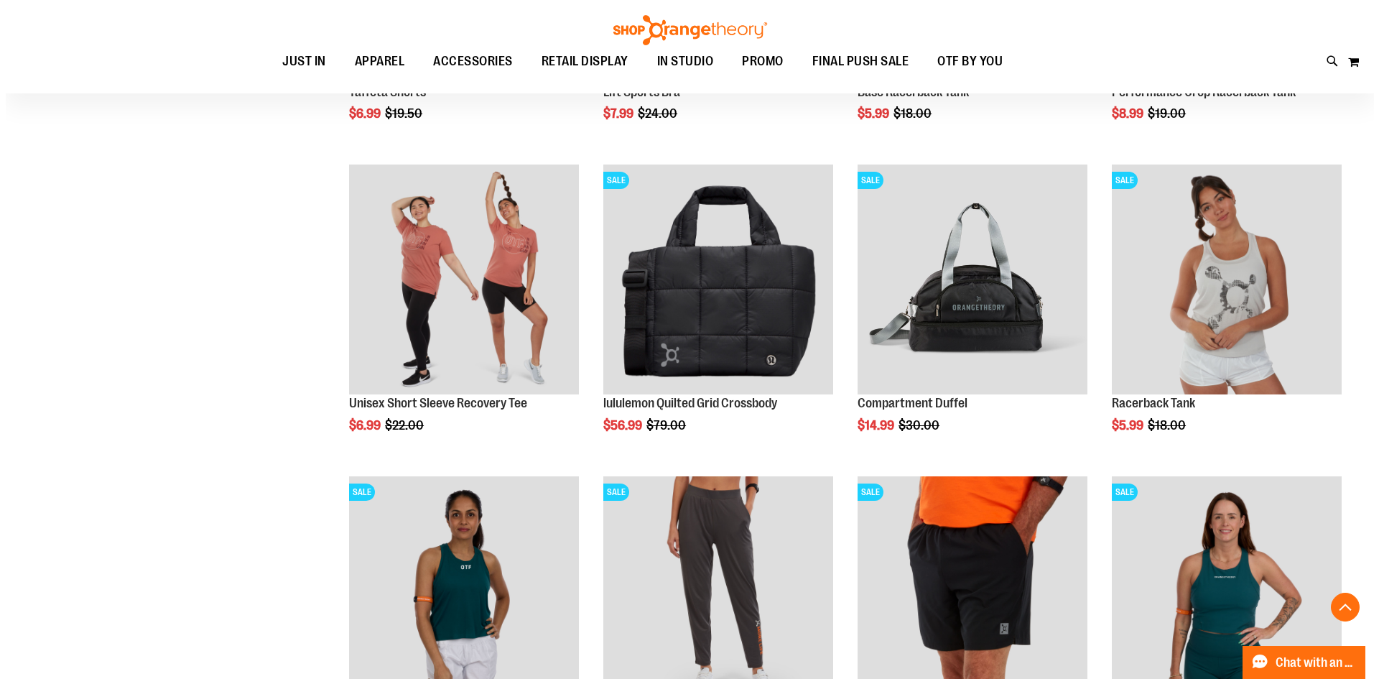
scroll to position [13212, 0]
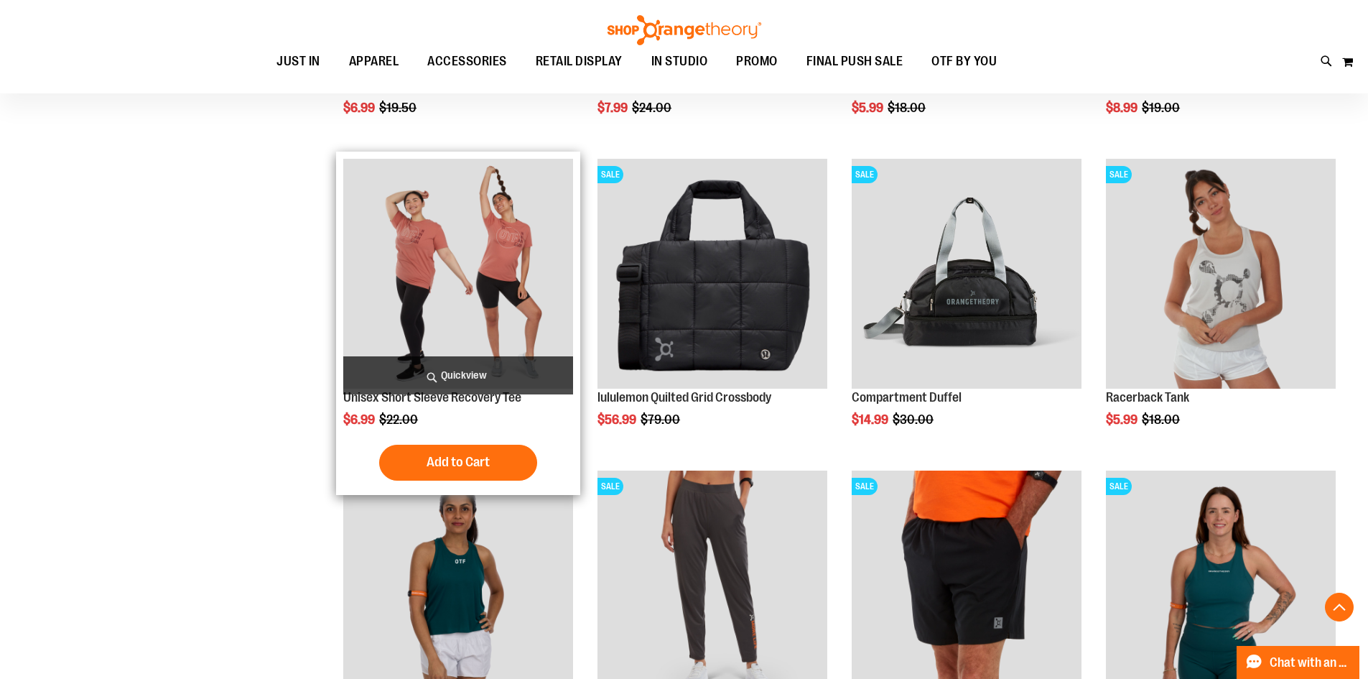
click at [511, 371] on span "Quickview" at bounding box center [458, 375] width 230 height 38
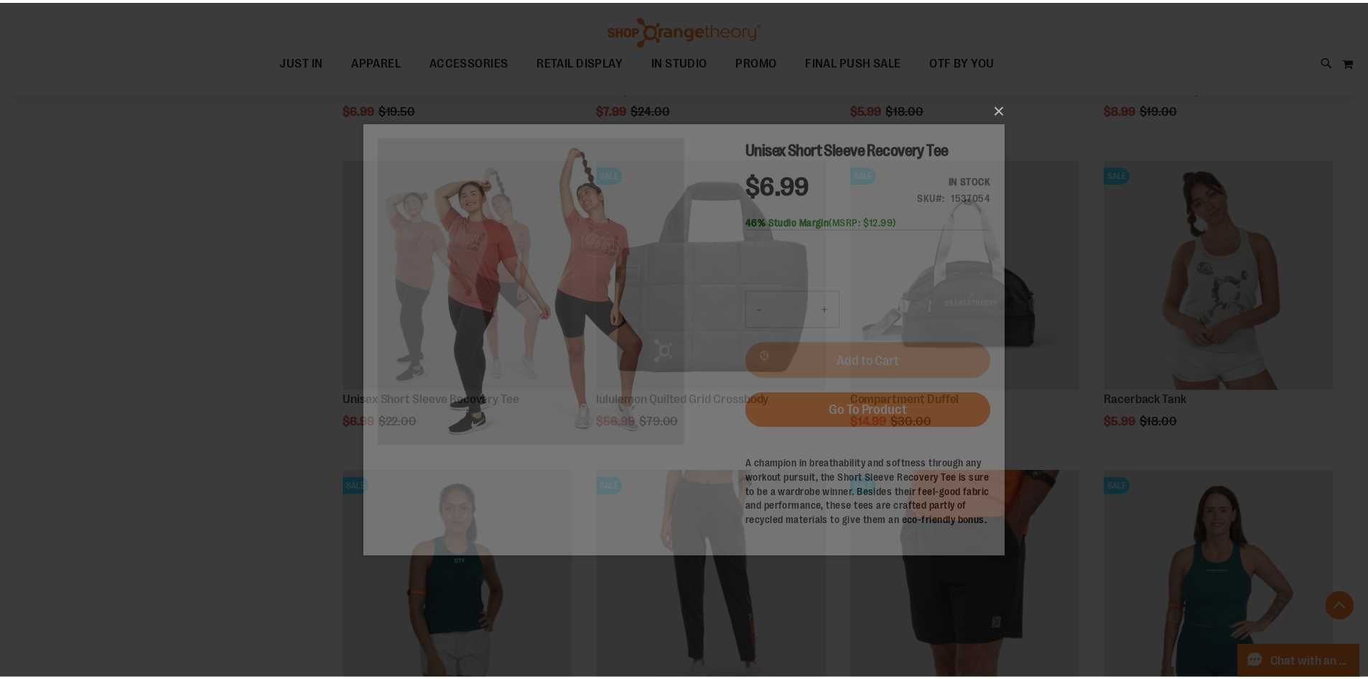
scroll to position [0, 0]
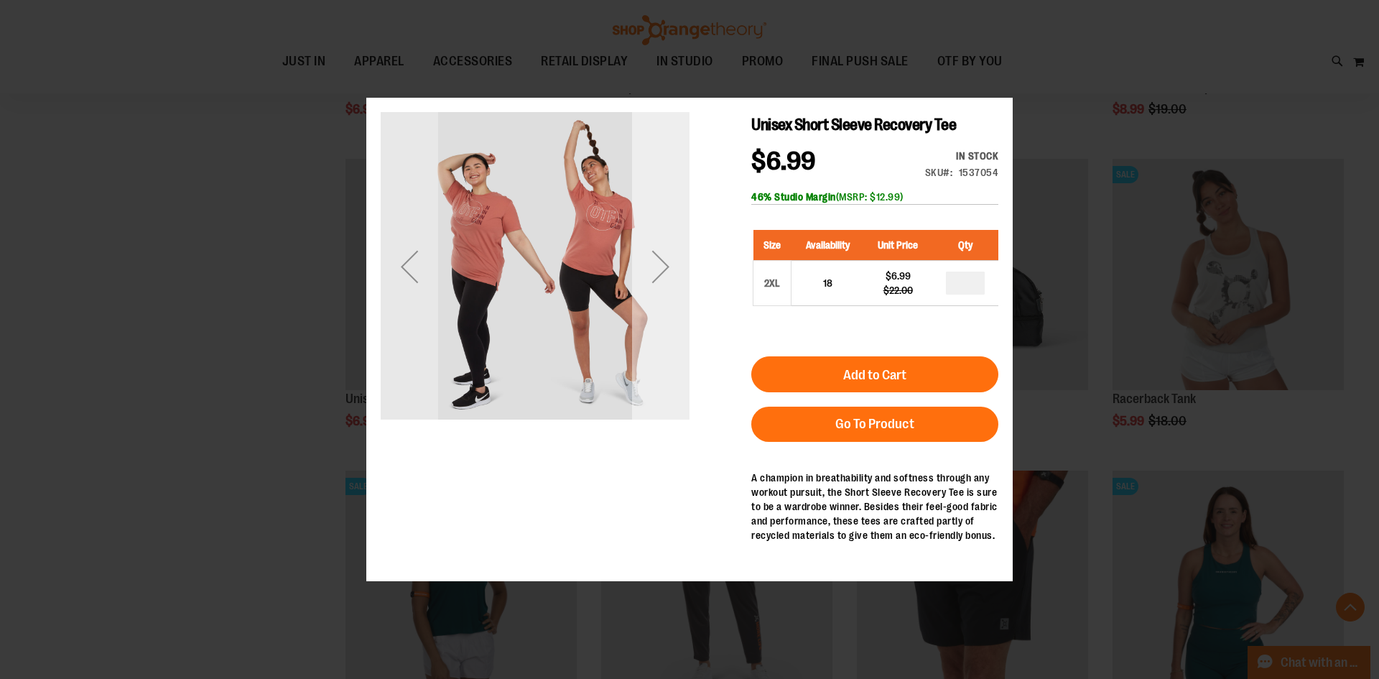
click at [669, 306] on div "Next" at bounding box center [660, 265] width 57 height 309
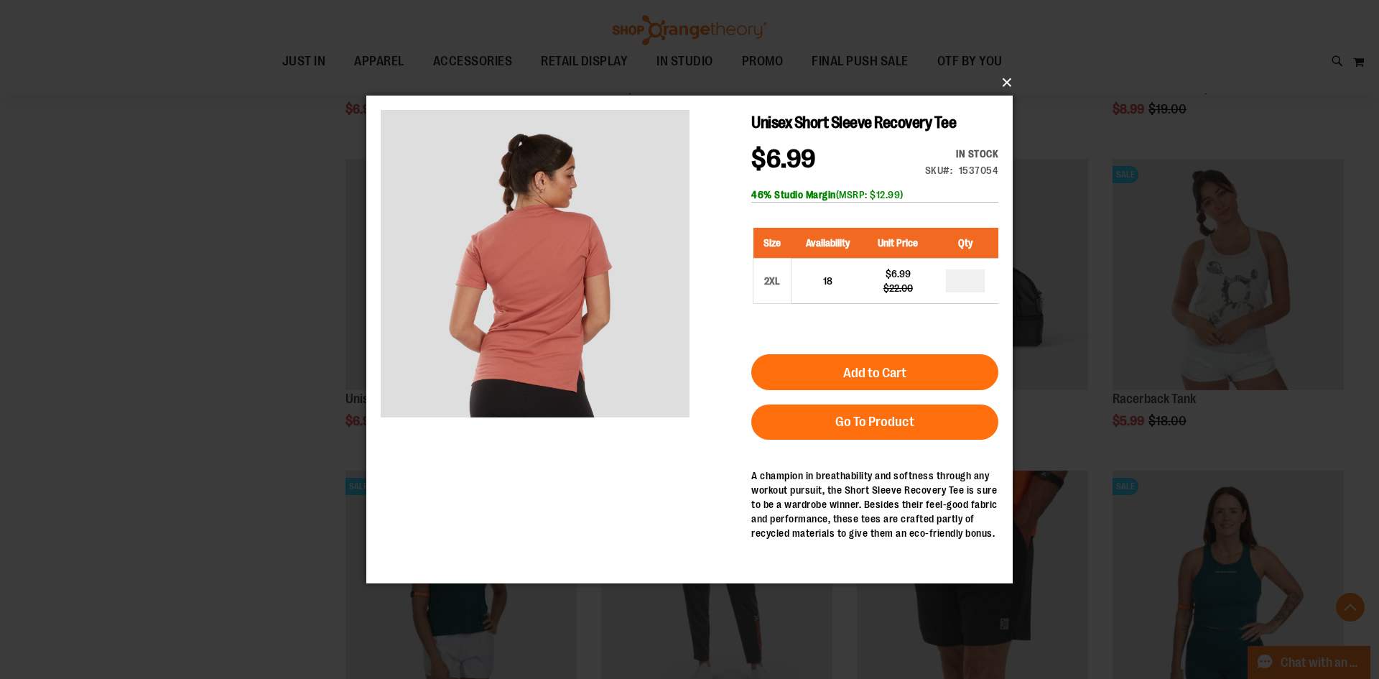
click at [1005, 85] on button "×" at bounding box center [694, 83] width 646 height 32
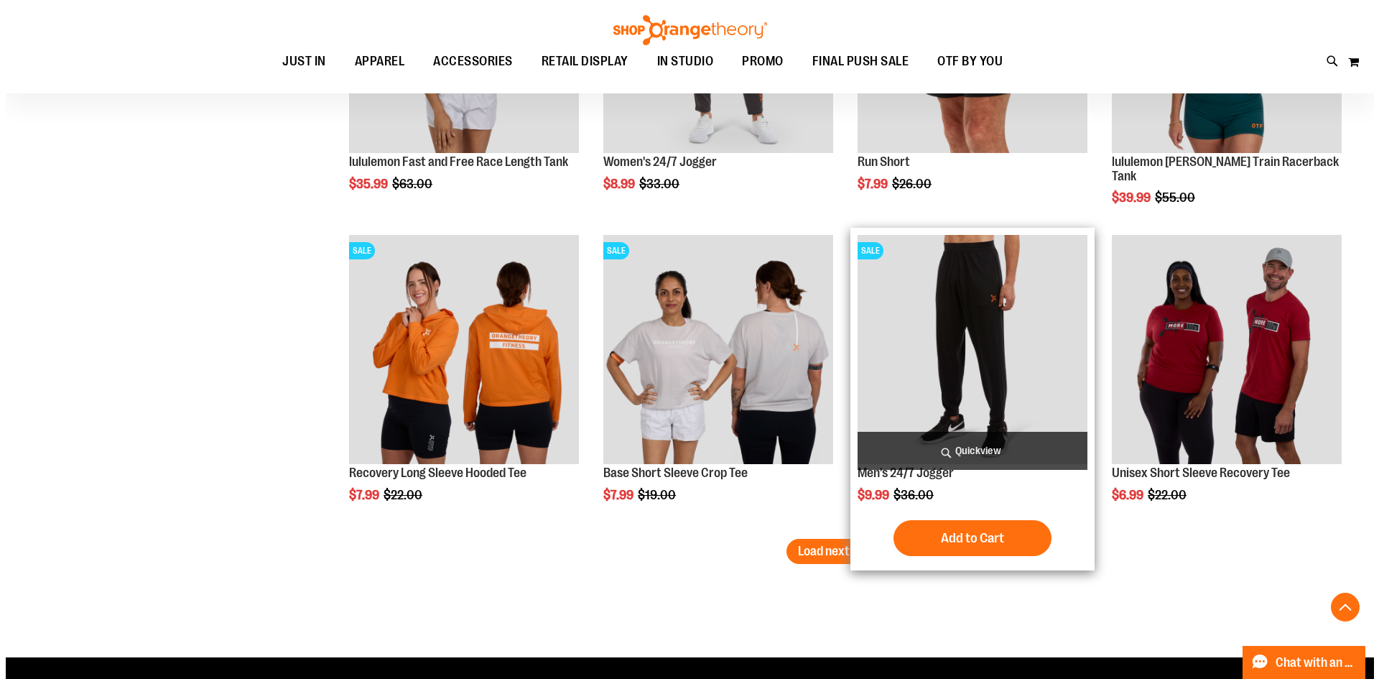
scroll to position [13786, 0]
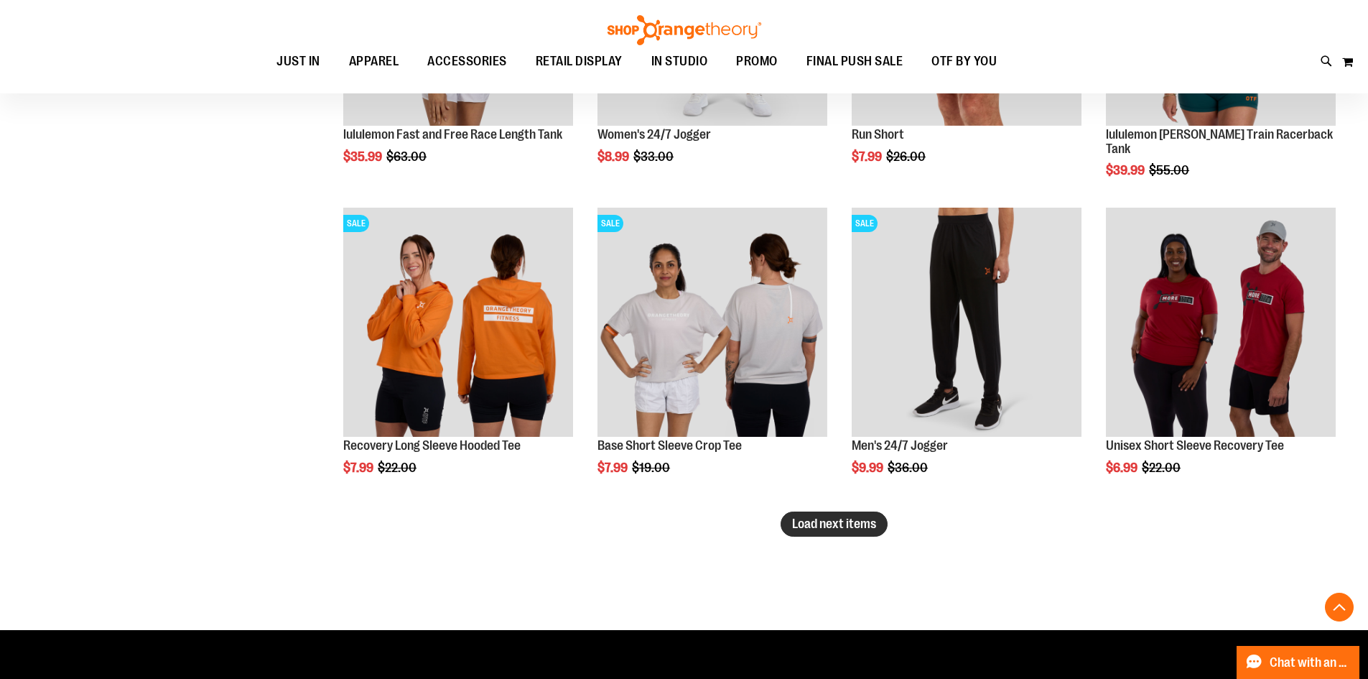
click at [840, 534] on button "Load next items" at bounding box center [834, 523] width 107 height 25
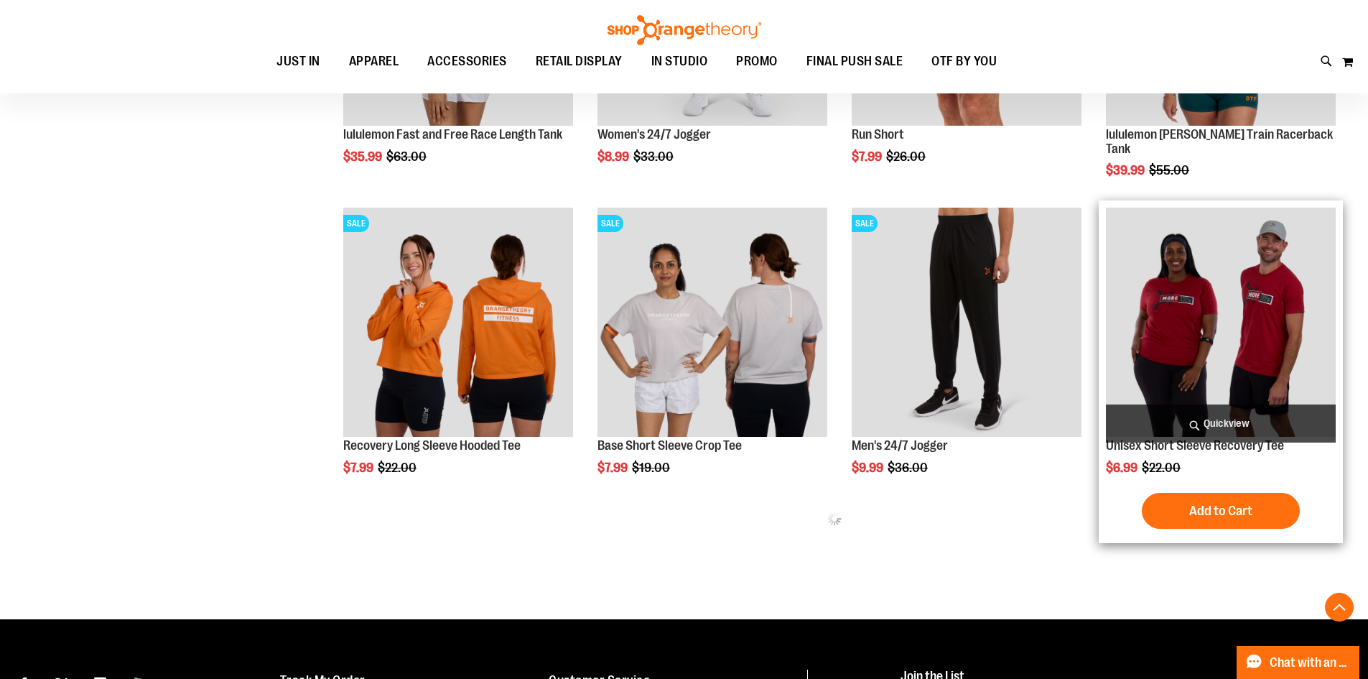
click at [1239, 429] on span "Quickview" at bounding box center [1221, 423] width 230 height 38
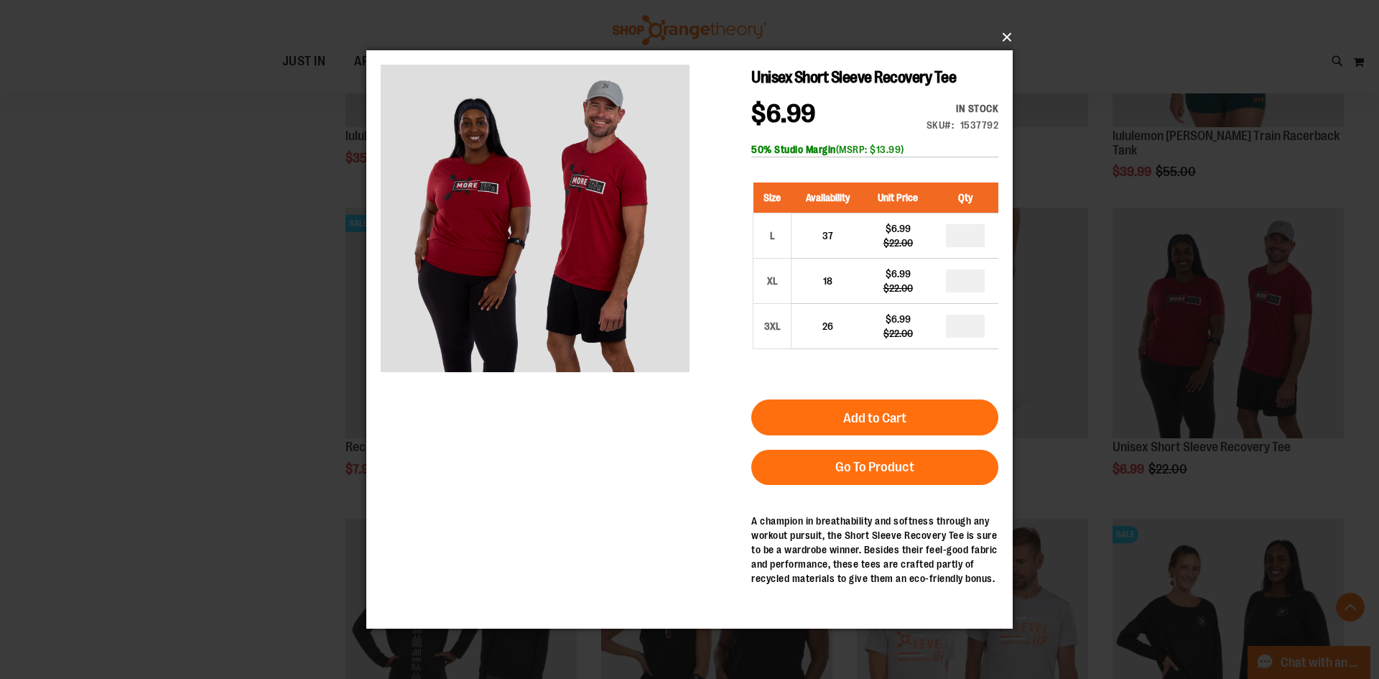
click at [1009, 34] on button "×" at bounding box center [694, 38] width 646 height 32
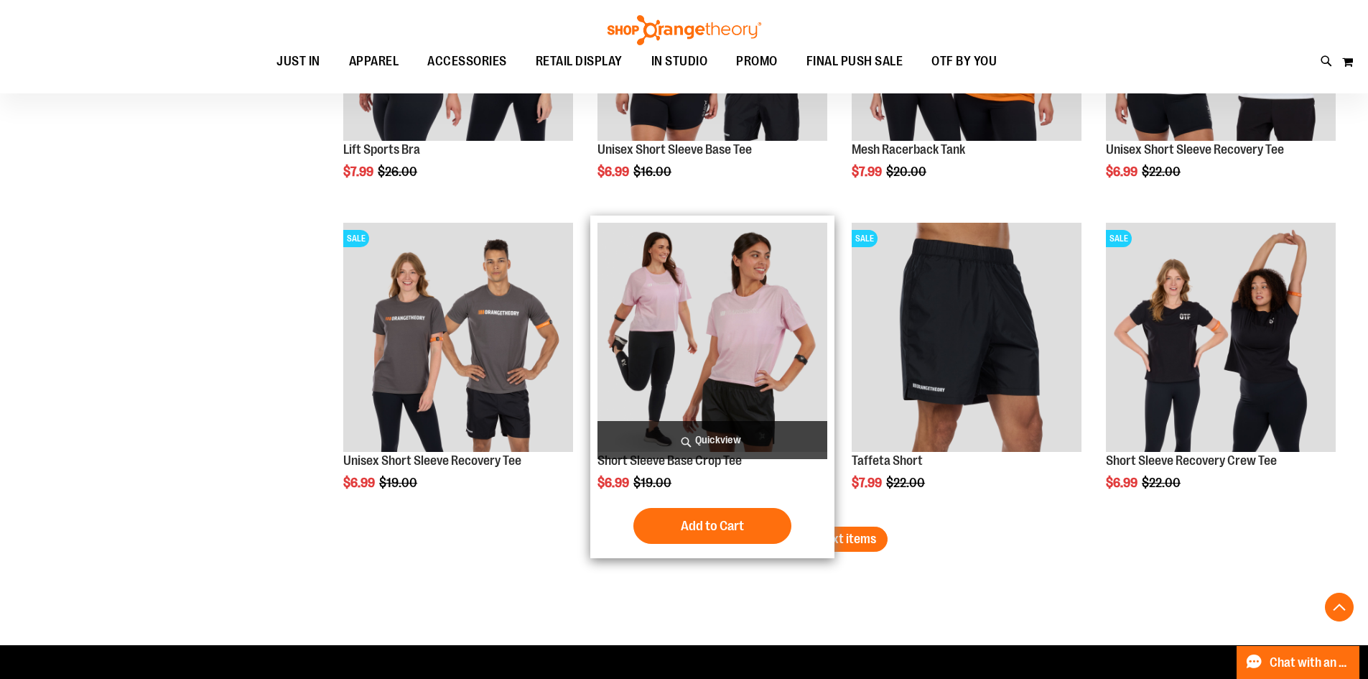
scroll to position [14720, 0]
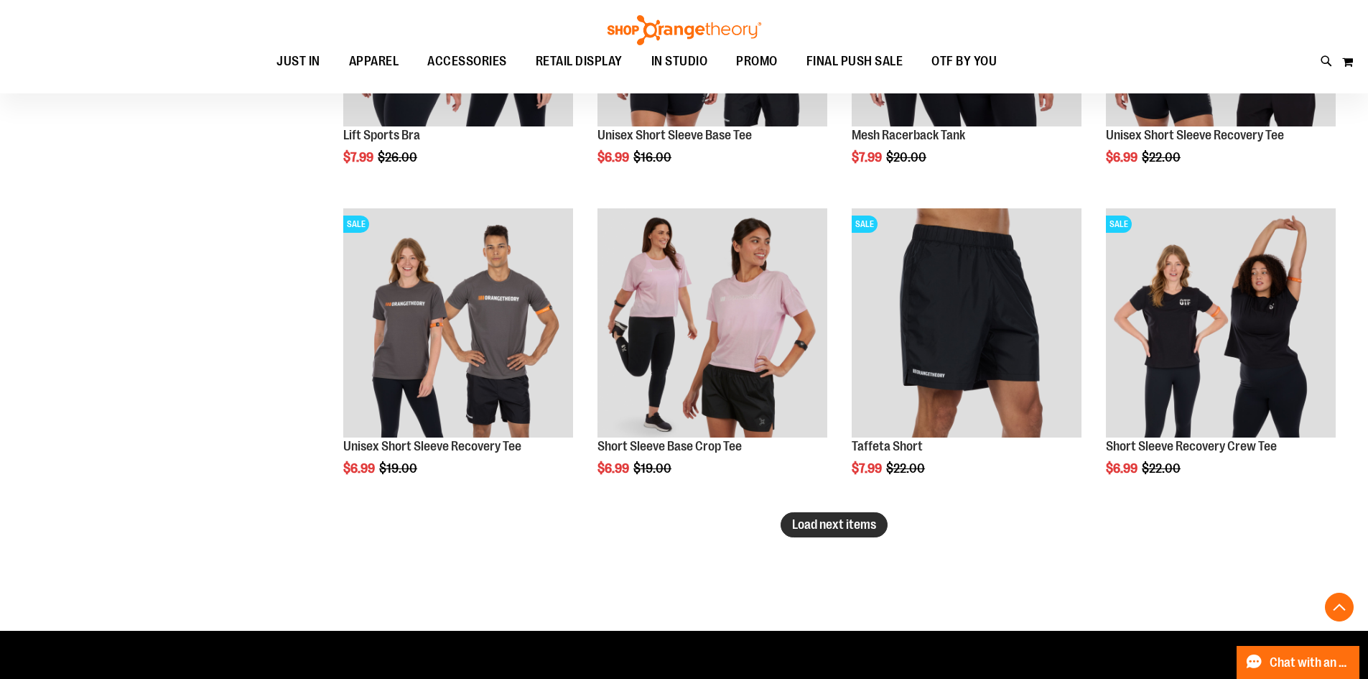
click at [849, 529] on span "Load next items" at bounding box center [834, 524] width 84 height 14
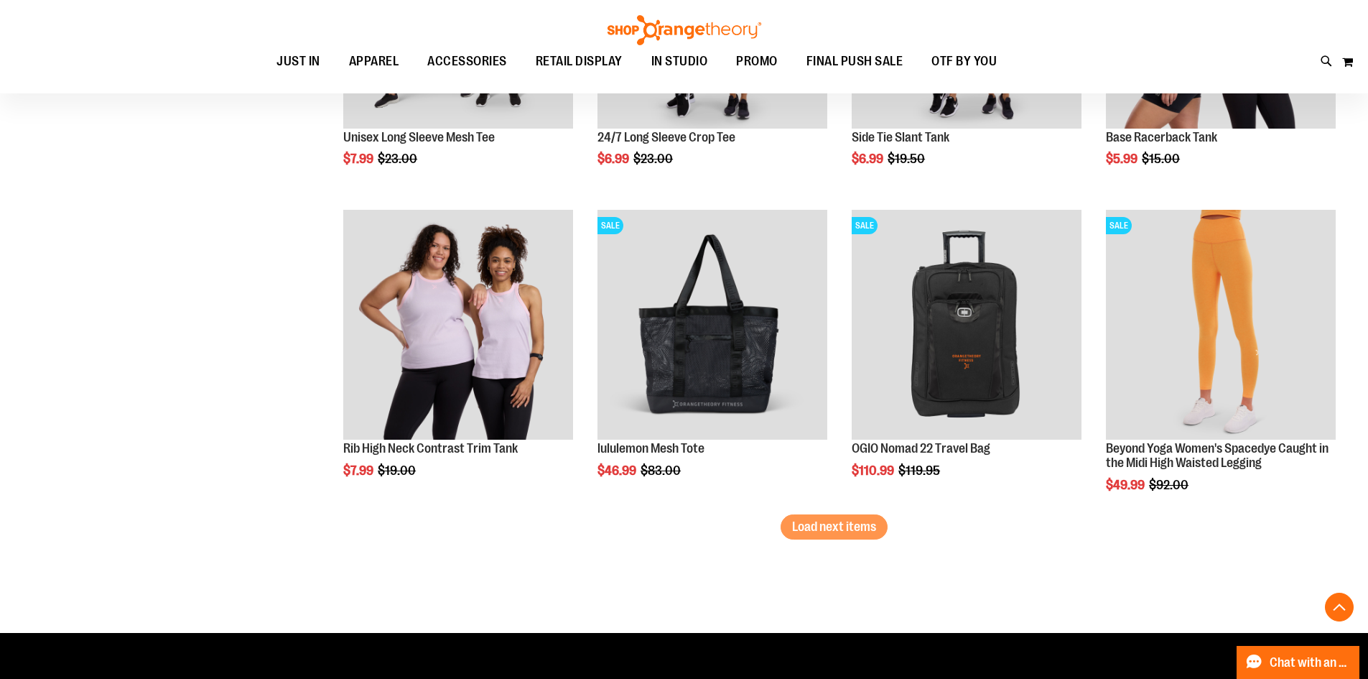
scroll to position [15653, 0]
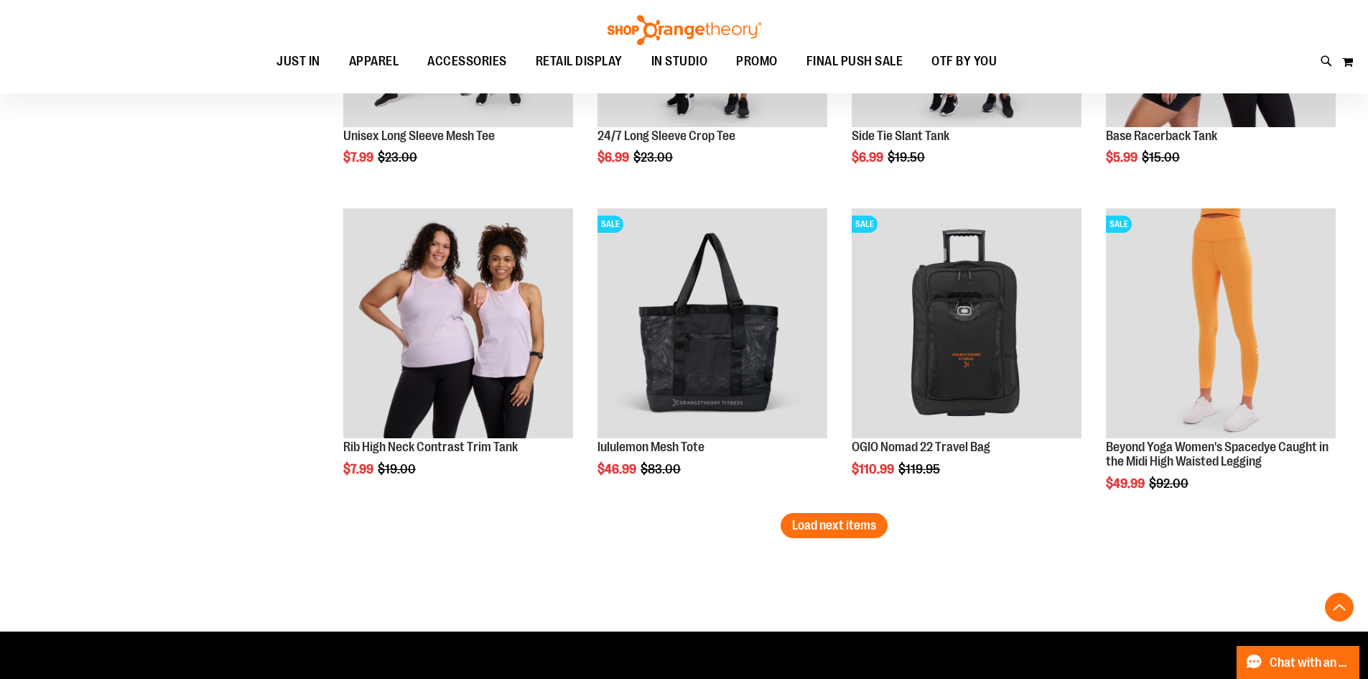
click at [837, 527] on span "Load next items" at bounding box center [834, 525] width 84 height 14
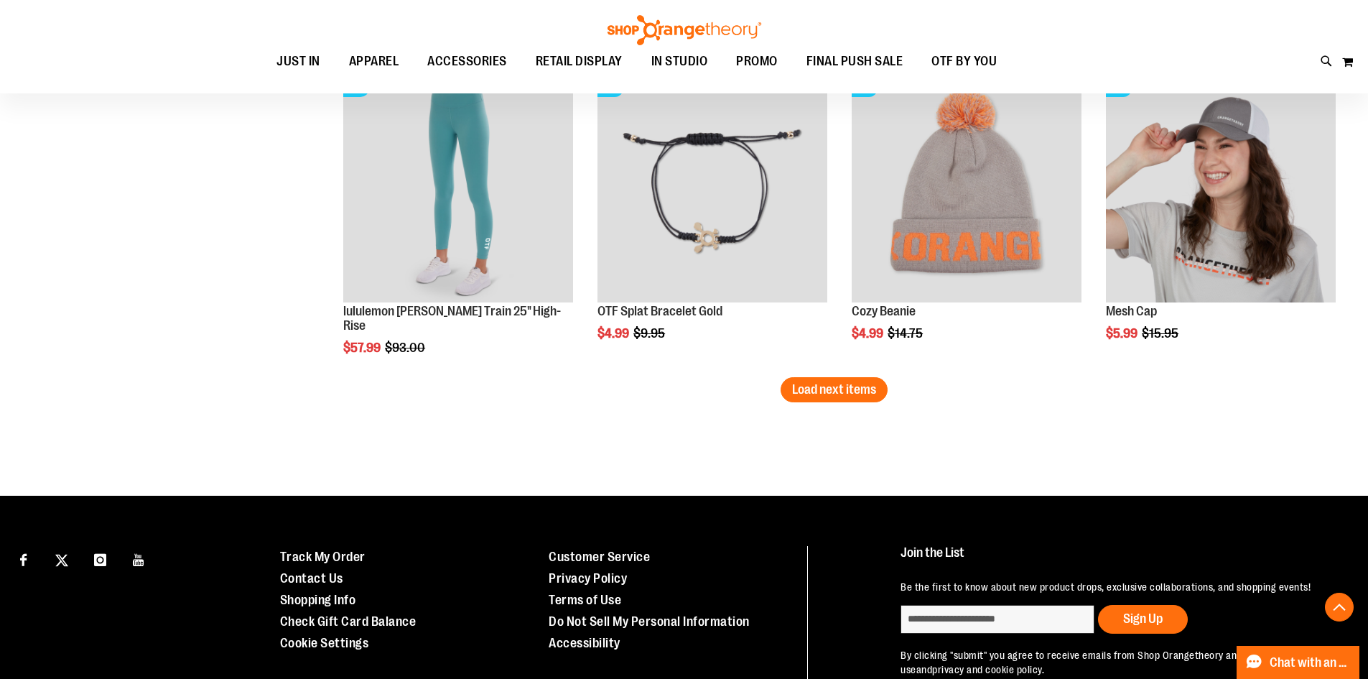
scroll to position [16731, 0]
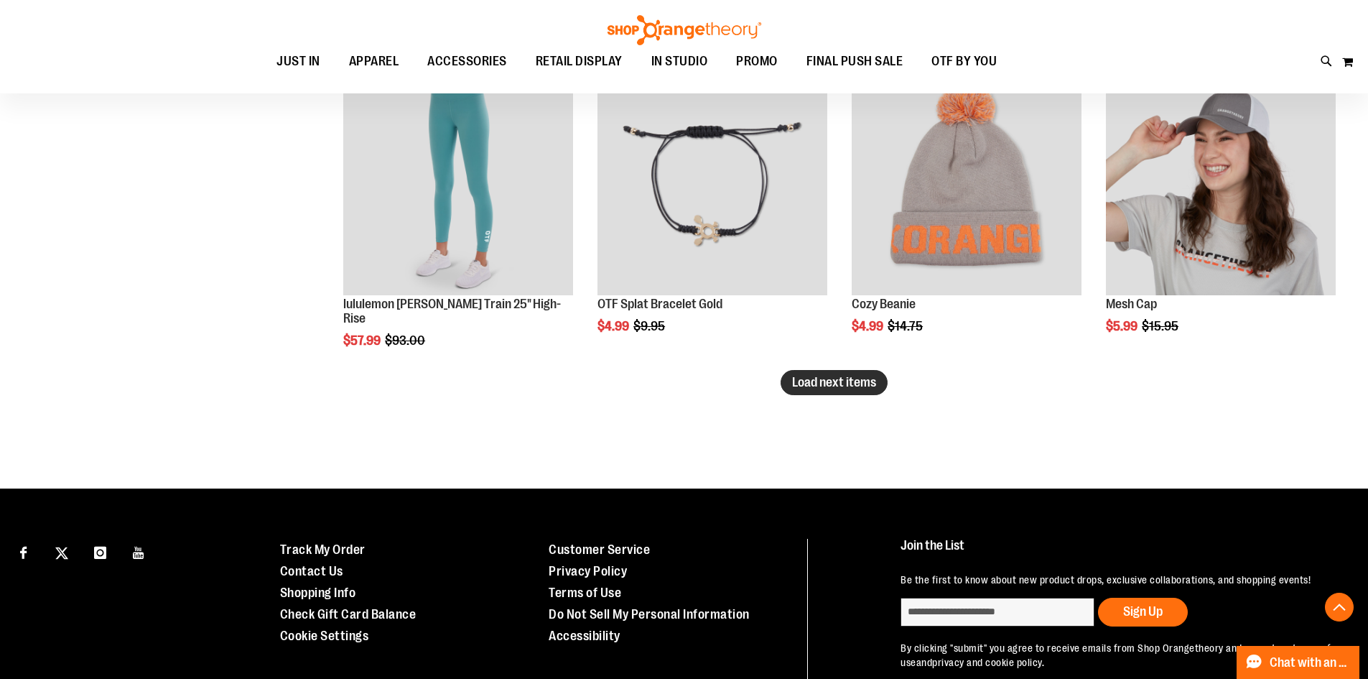
click at [836, 378] on span "Load next items" at bounding box center [834, 382] width 84 height 14
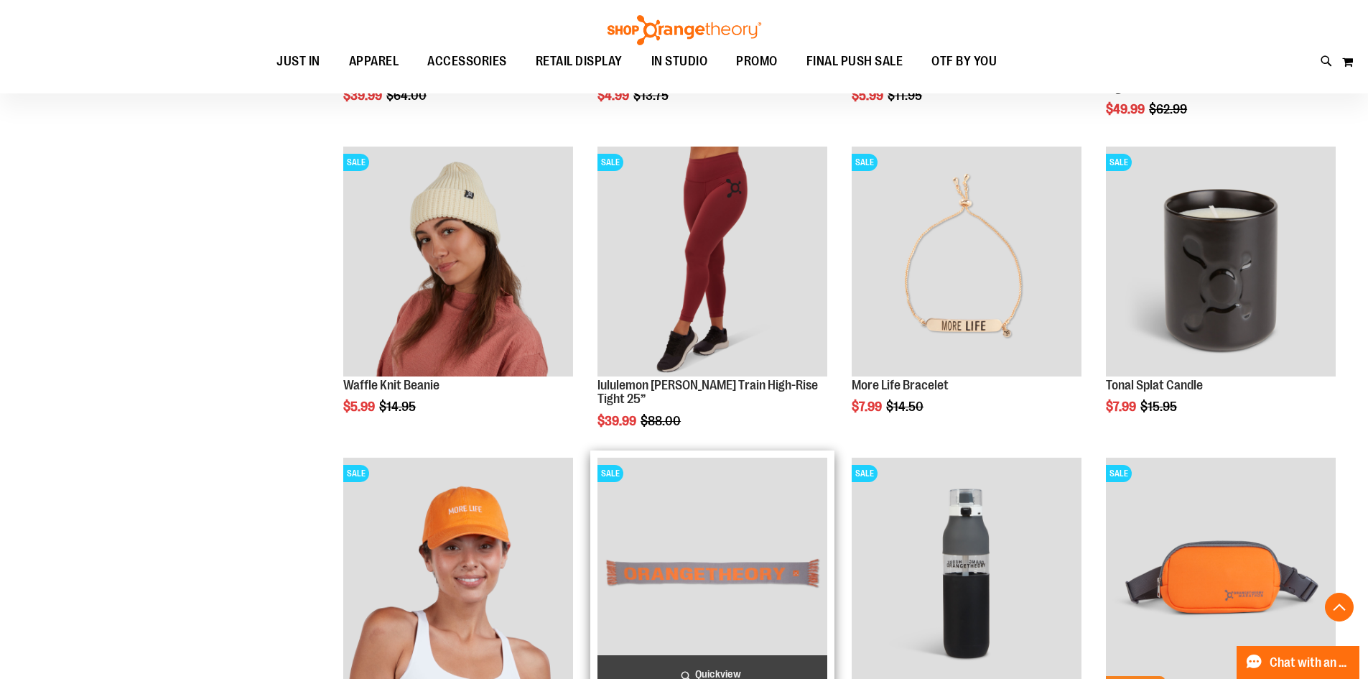
scroll to position [17520, 0]
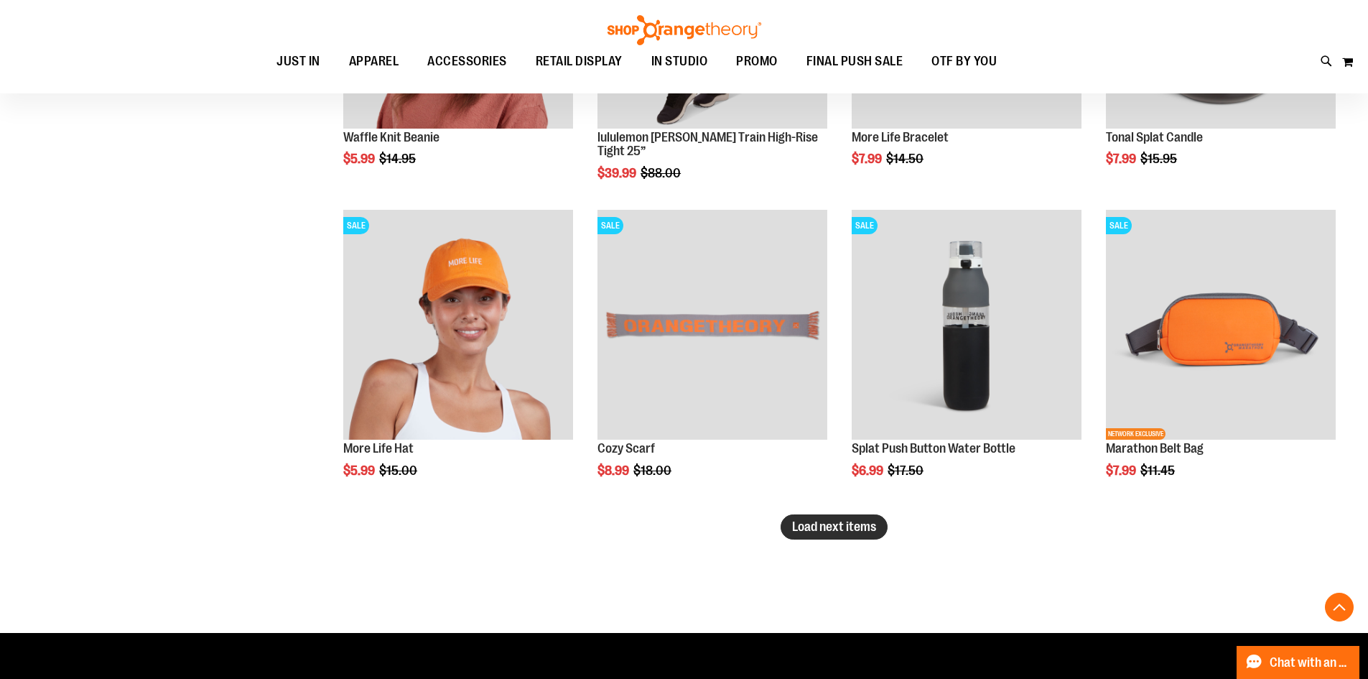
click at [847, 521] on span "Load next items" at bounding box center [834, 526] width 84 height 14
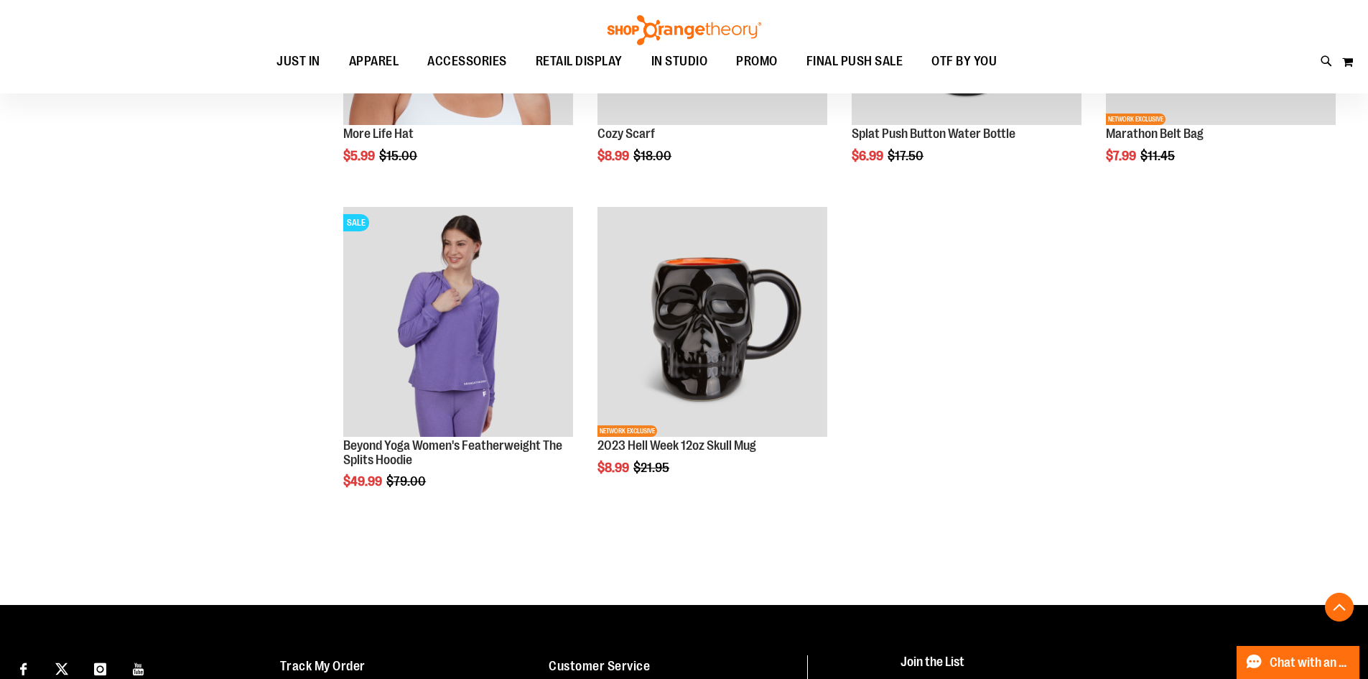
scroll to position [17808, 0]
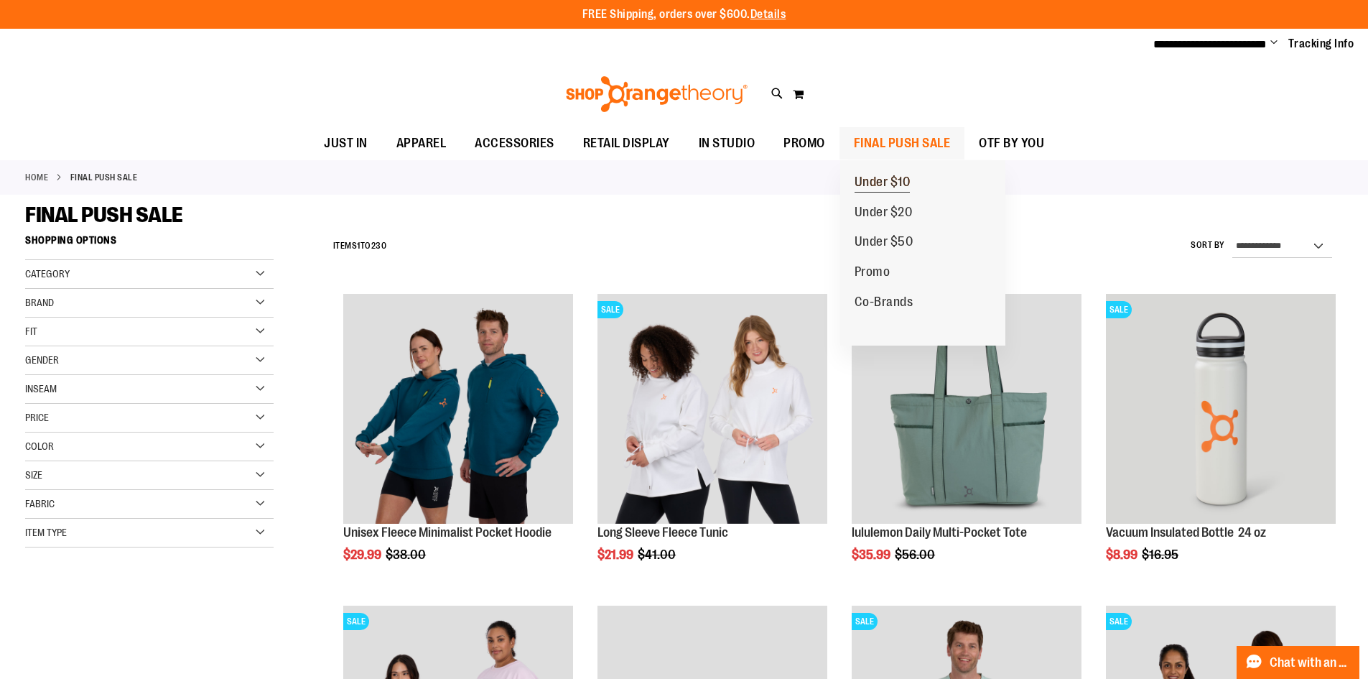
click at [917, 194] on link "Under $10" at bounding box center [882, 182] width 85 height 30
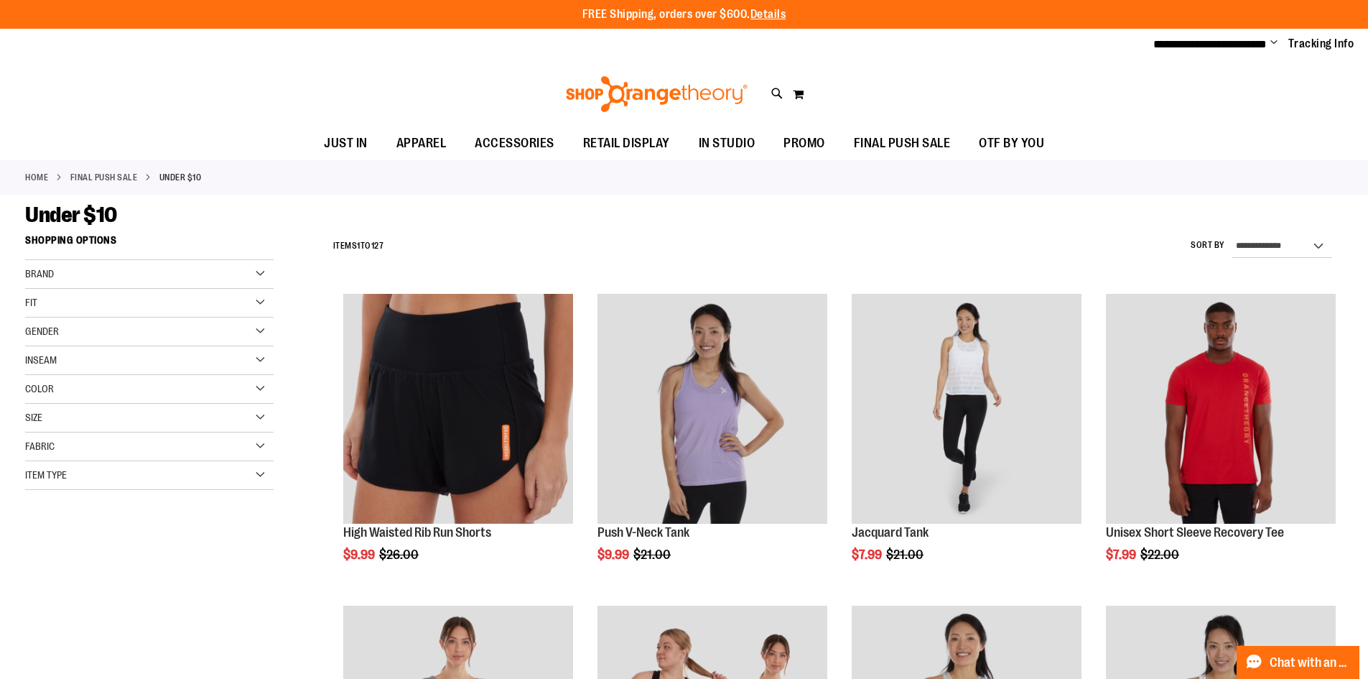
type input "**********"
click at [101, 279] on div "Brand" at bounding box center [149, 274] width 248 height 29
click at [132, 284] on div "Brand" at bounding box center [149, 274] width 248 height 29
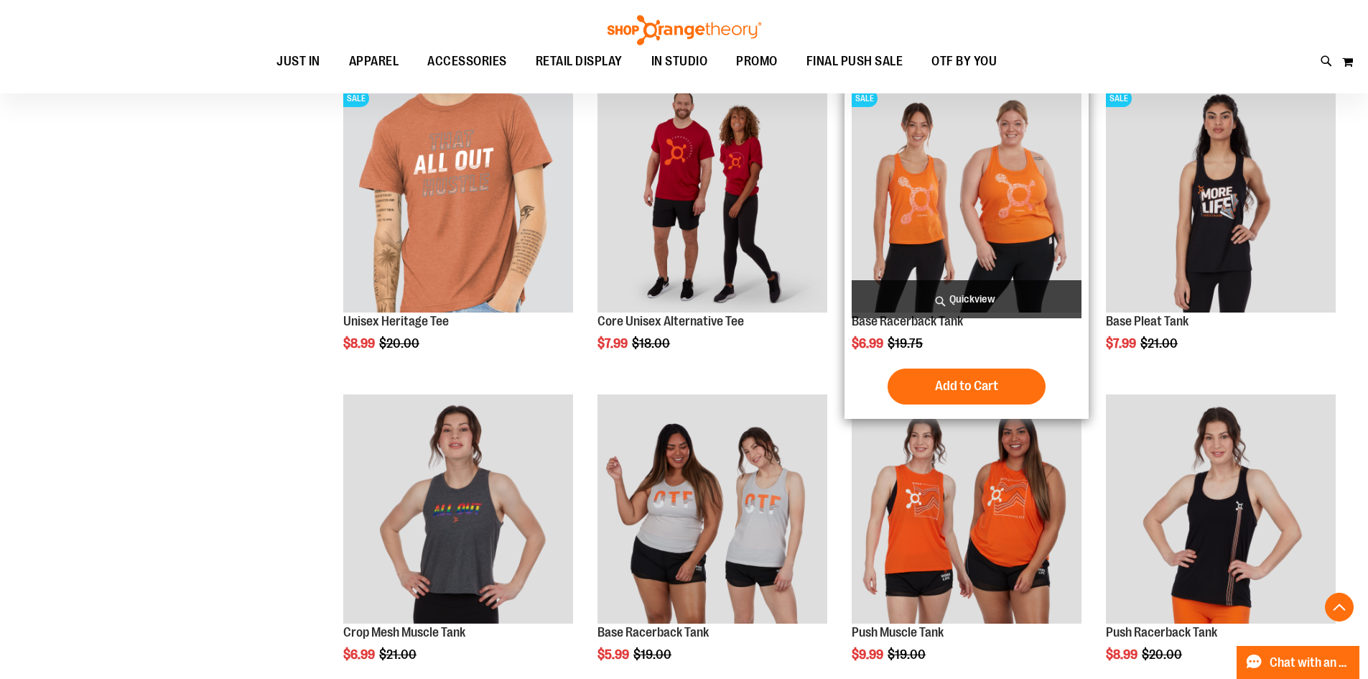
scroll to position [1652, 0]
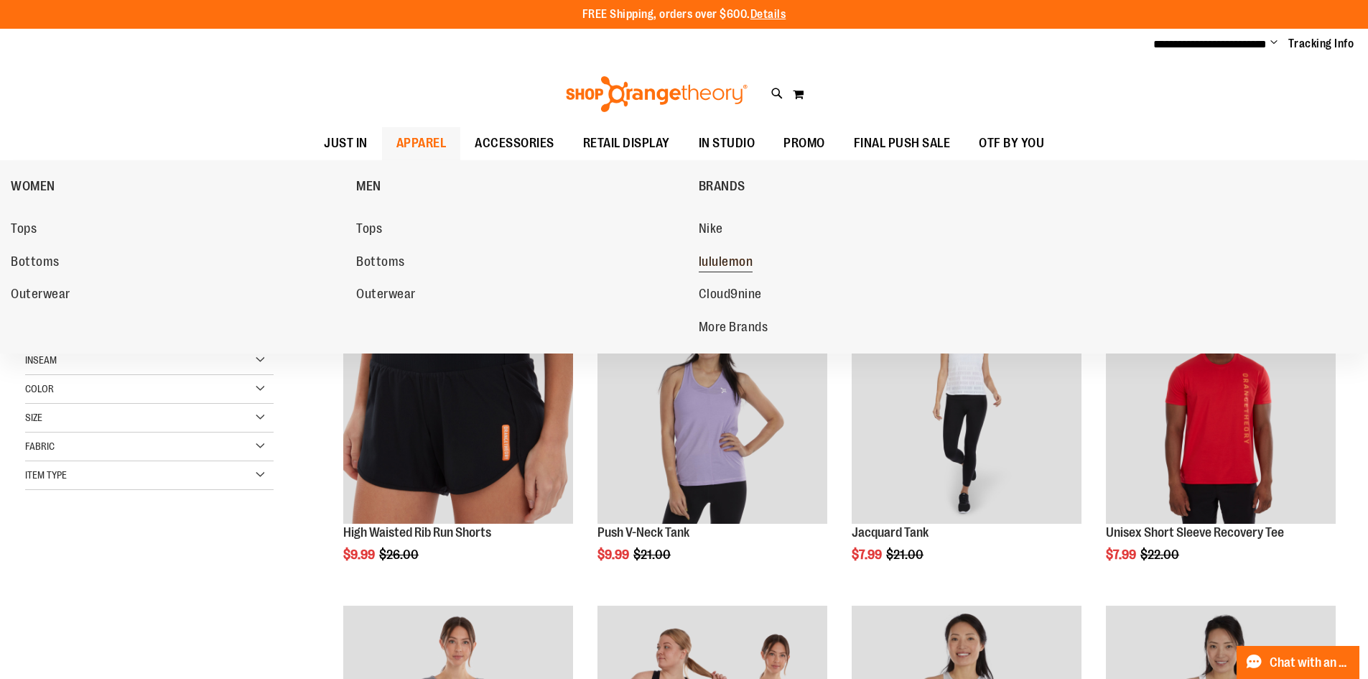
click at [722, 255] on span "lululemon" at bounding box center [726, 263] width 55 height 18
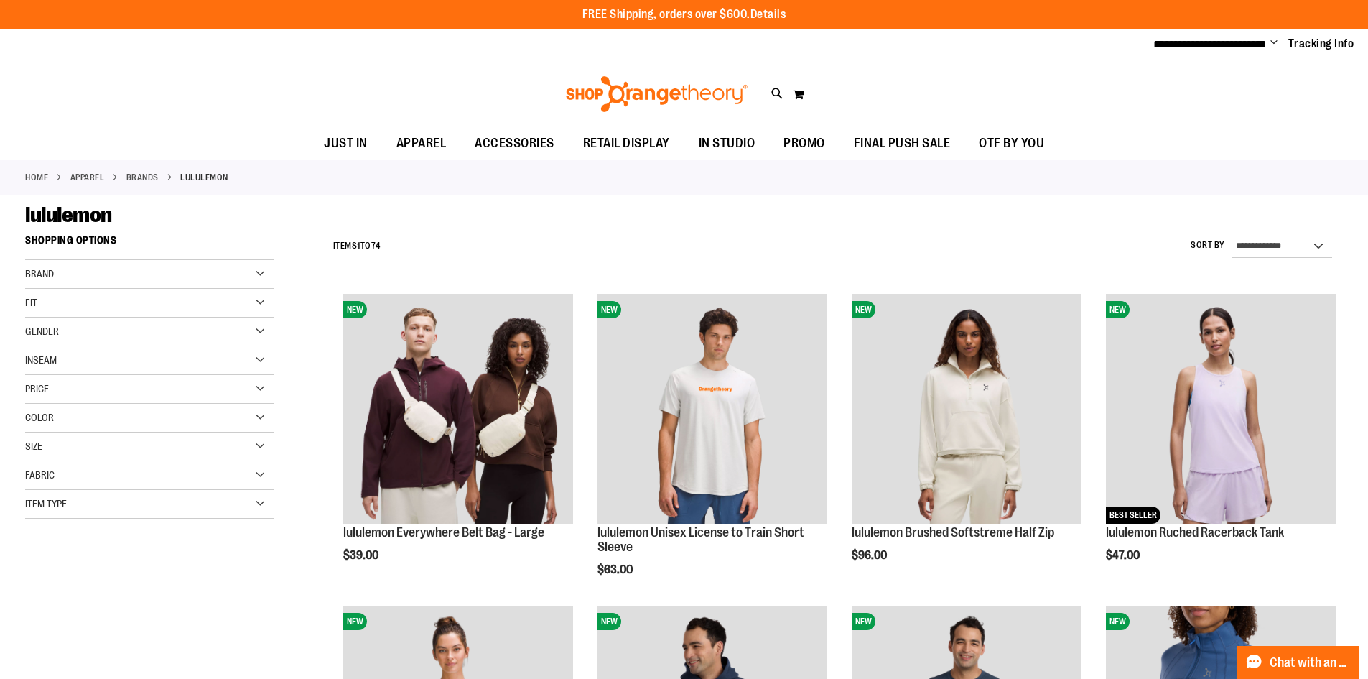
type input "**********"
click at [1261, 255] on select "**********" at bounding box center [1282, 246] width 100 height 23
select select "*********"
click at [1232, 235] on select "**********" at bounding box center [1282, 246] width 100 height 23
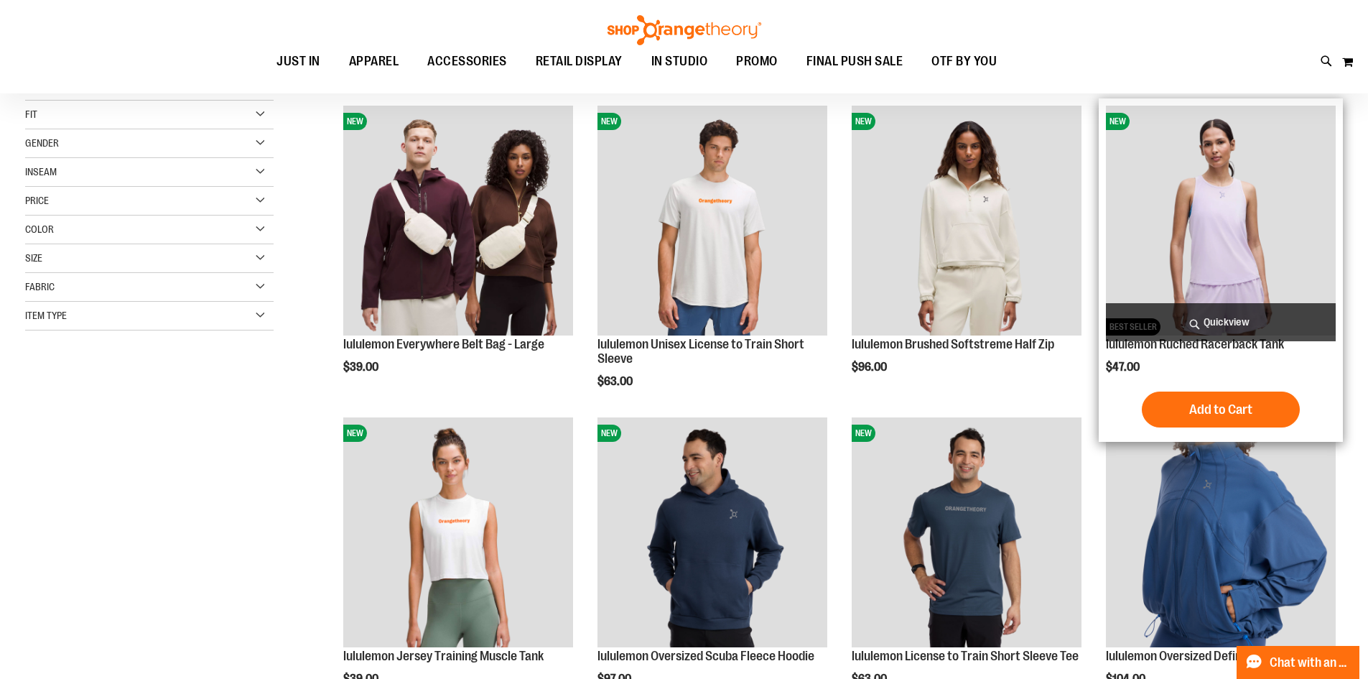
scroll to position [227, 0]
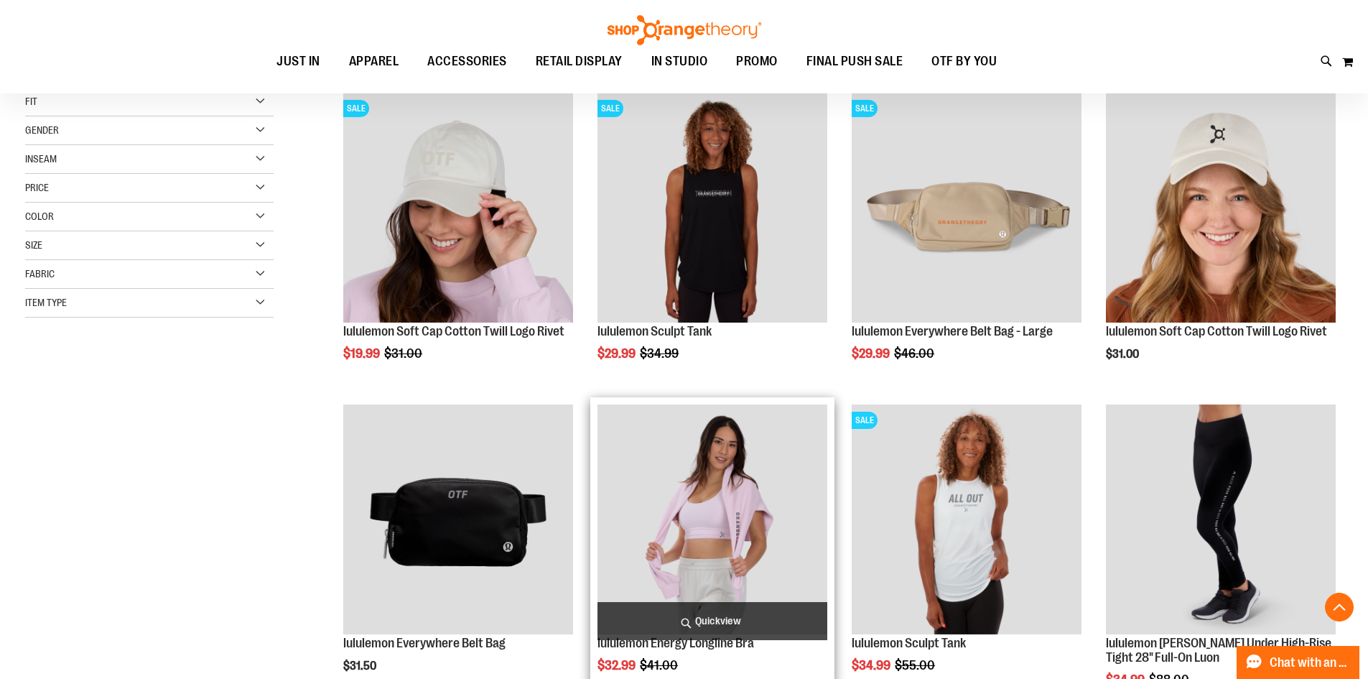
scroll to position [371, 0]
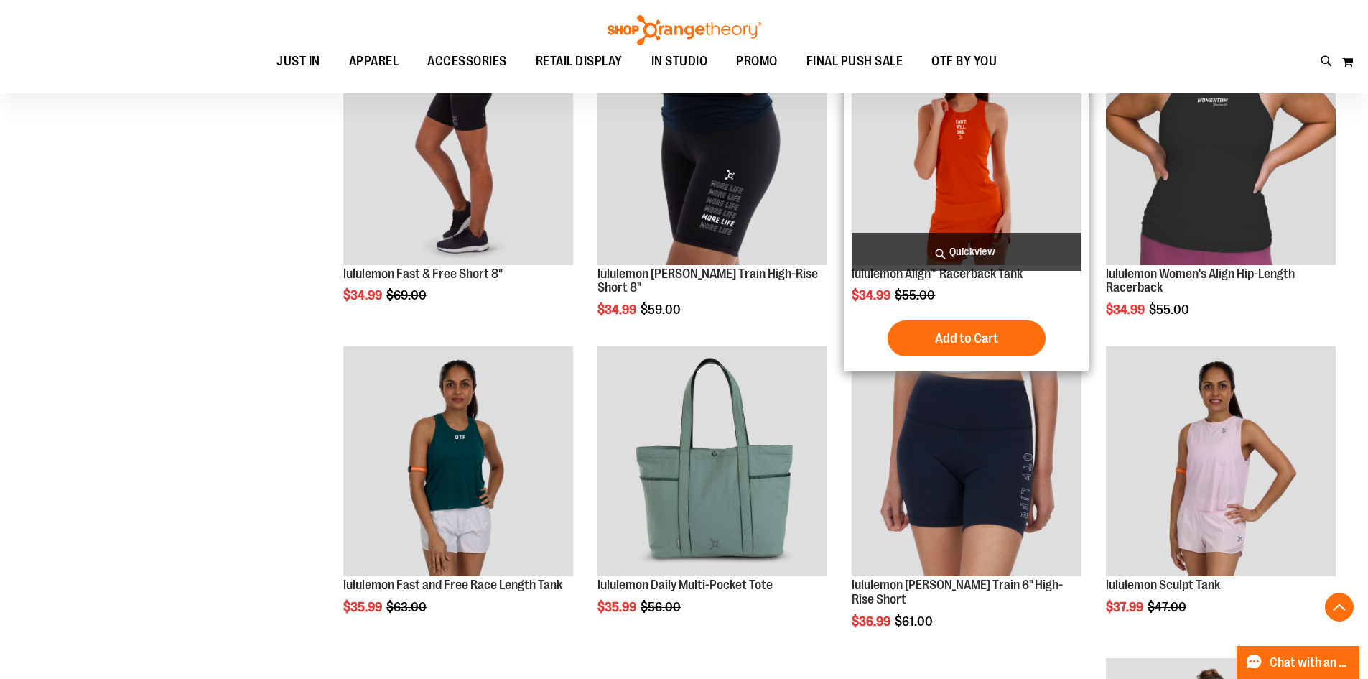
scroll to position [1160, 0]
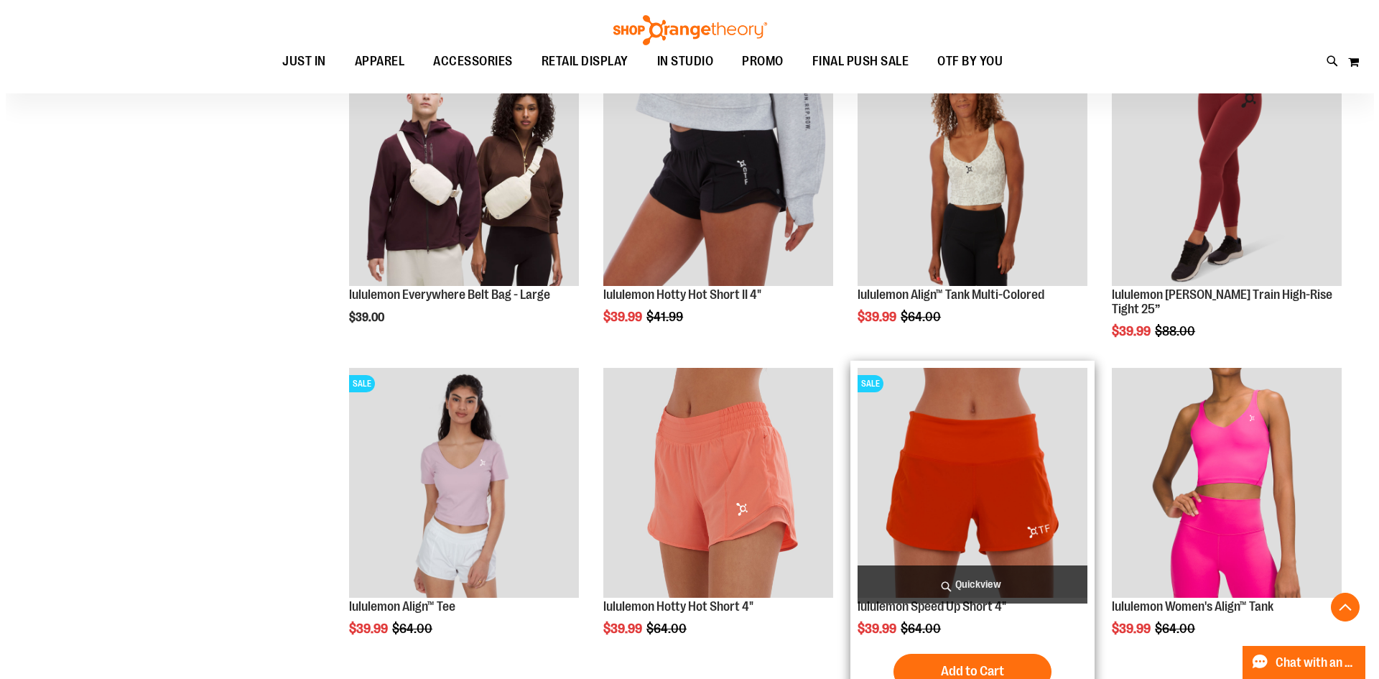
scroll to position [1591, 0]
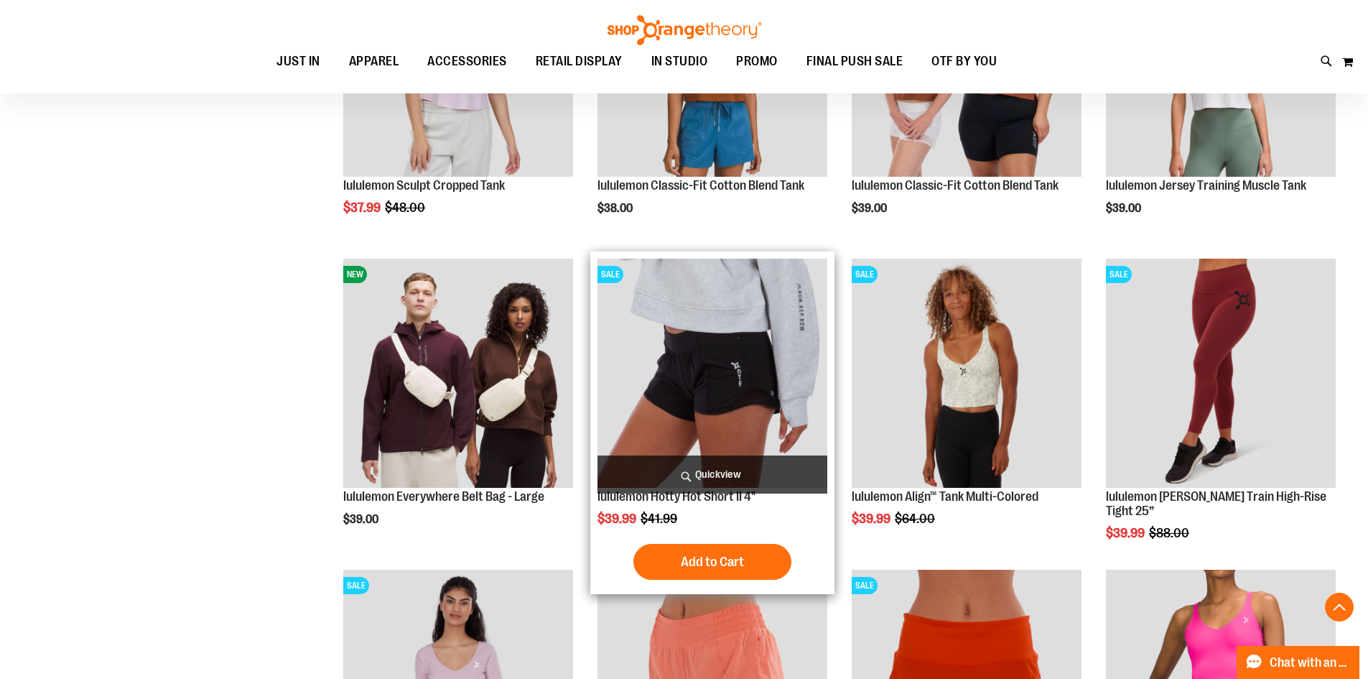
click at [760, 475] on span "Quickview" at bounding box center [712, 474] width 230 height 38
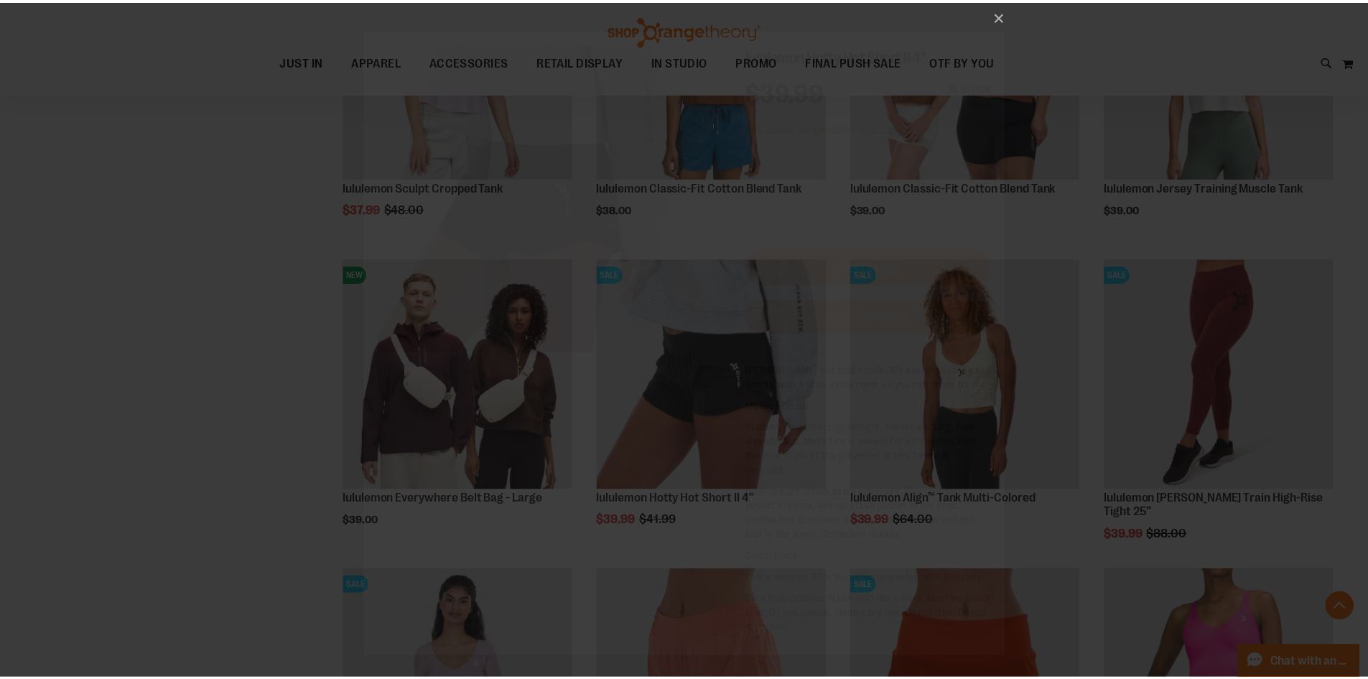
scroll to position [0, 0]
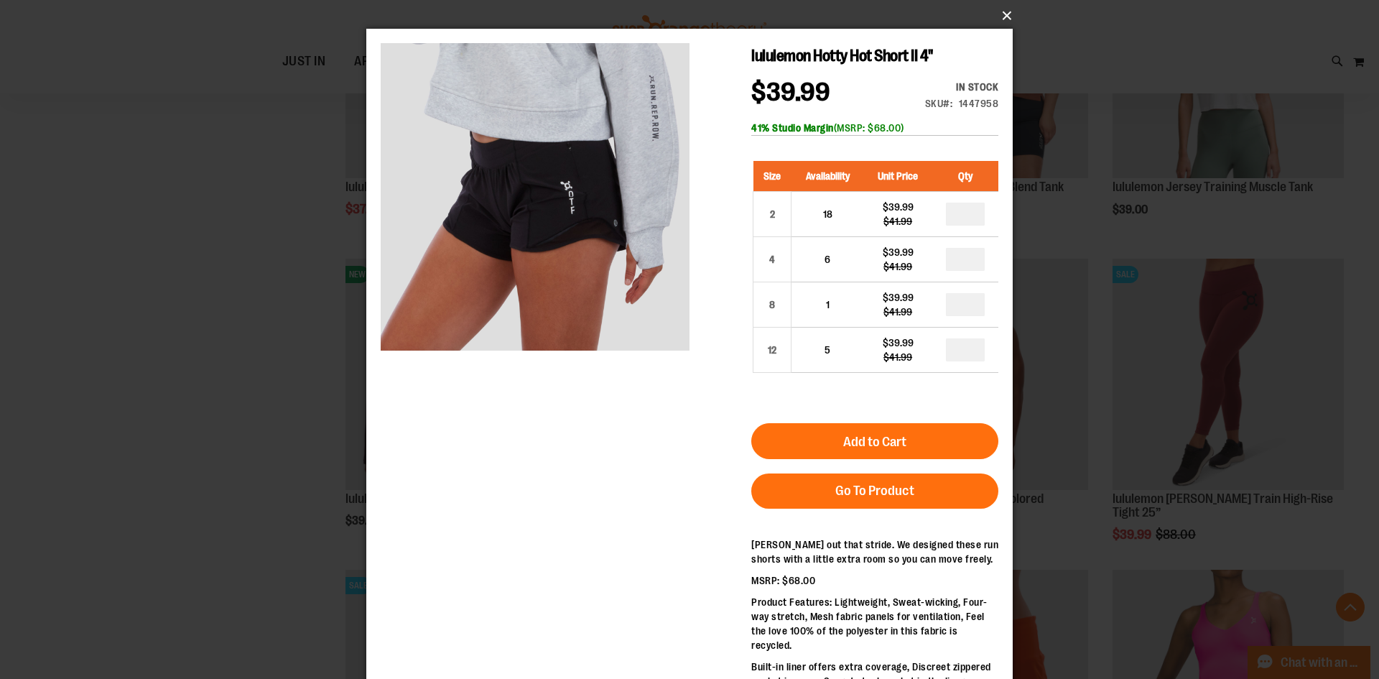
click at [1001, 25] on button "×" at bounding box center [694, 16] width 646 height 32
